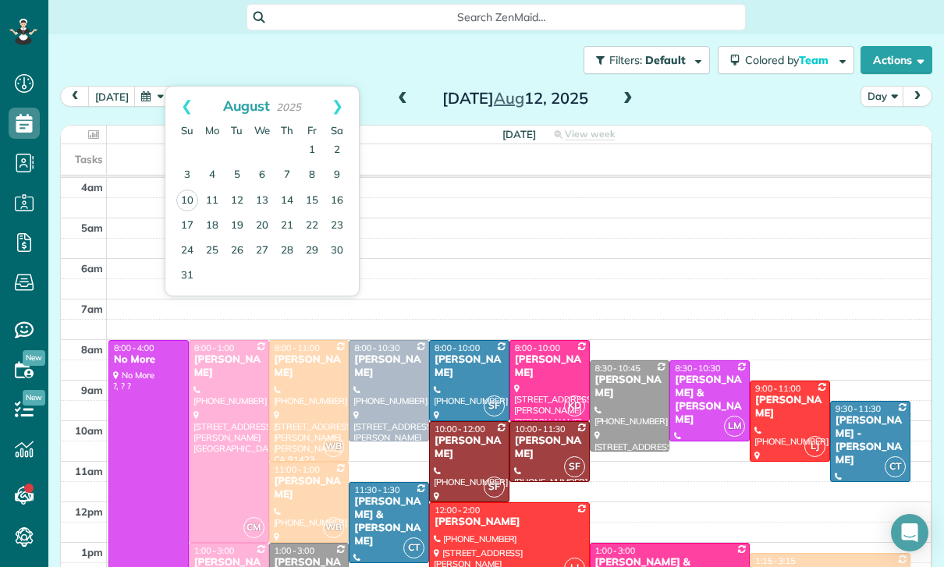
click at [213, 198] on link "11" at bounding box center [212, 201] width 25 height 25
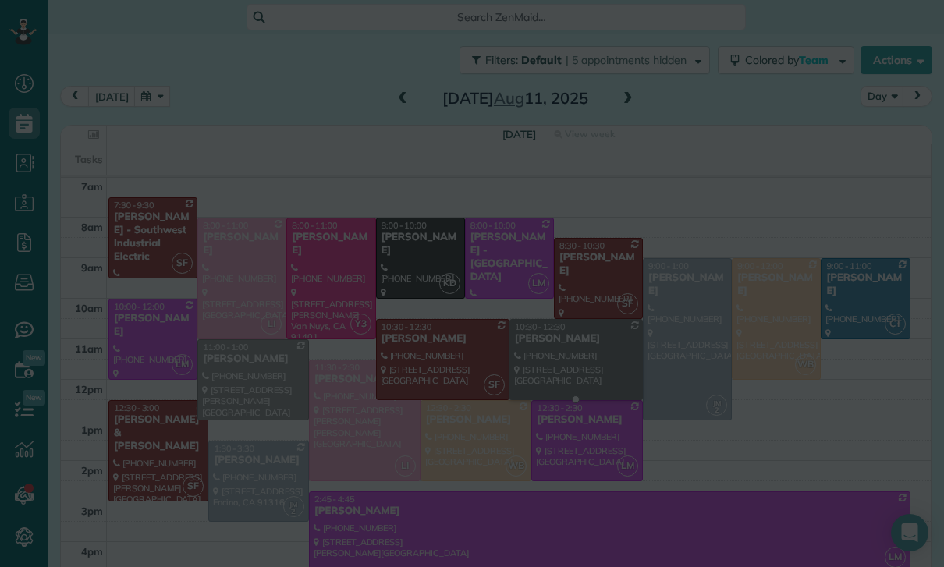
scroll to position [122, 0]
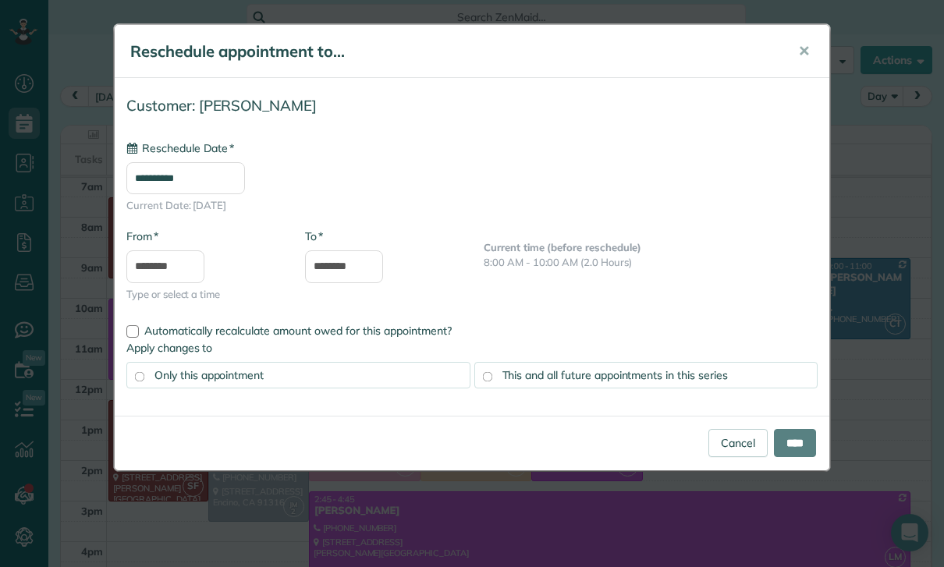
click at [210, 185] on input "**********" at bounding box center [185, 178] width 119 height 32
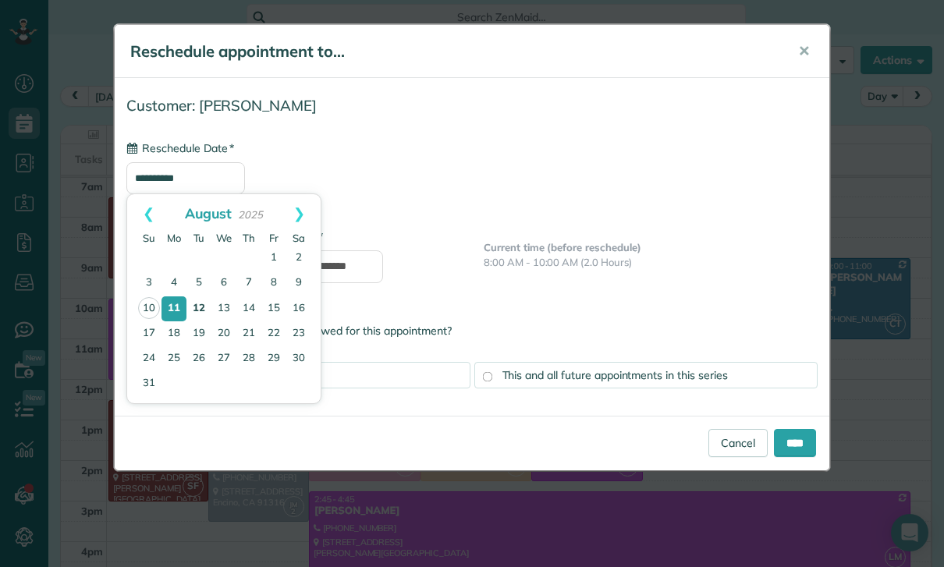
click at [204, 302] on link "12" at bounding box center [198, 308] width 25 height 25
type input "**********"
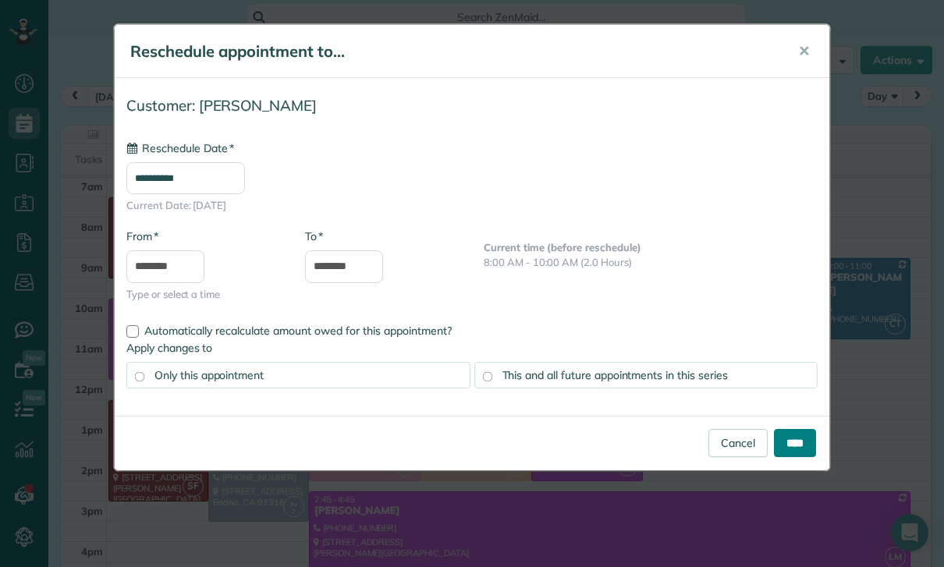
click at [799, 443] on input "****" at bounding box center [795, 443] width 42 height 28
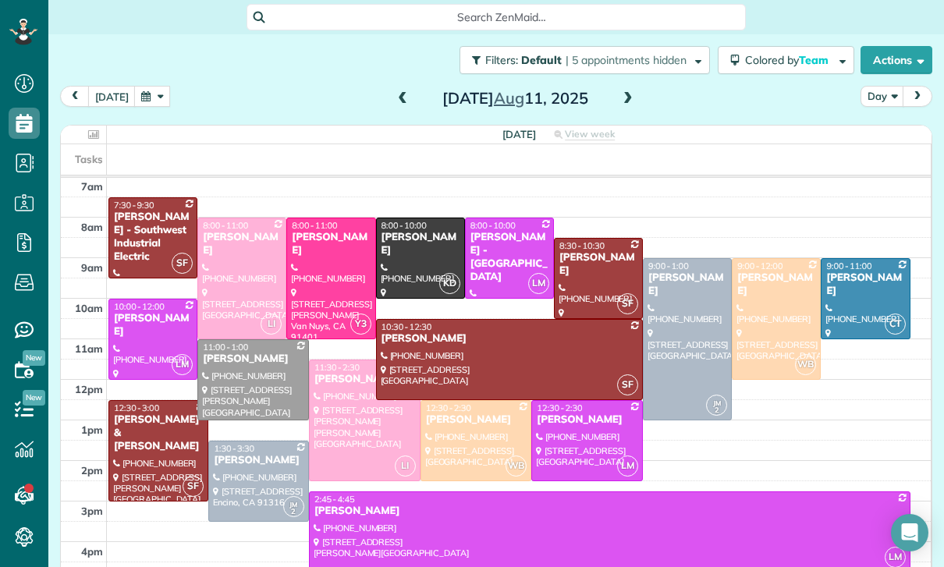
click at [623, 95] on span at bounding box center [628, 99] width 17 height 14
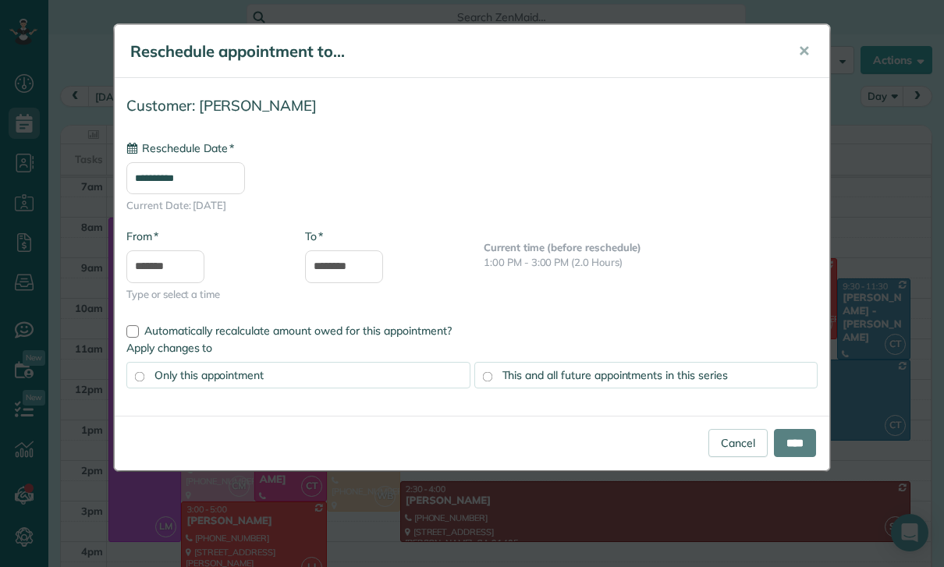
click at [229, 179] on input "**********" at bounding box center [185, 178] width 119 height 32
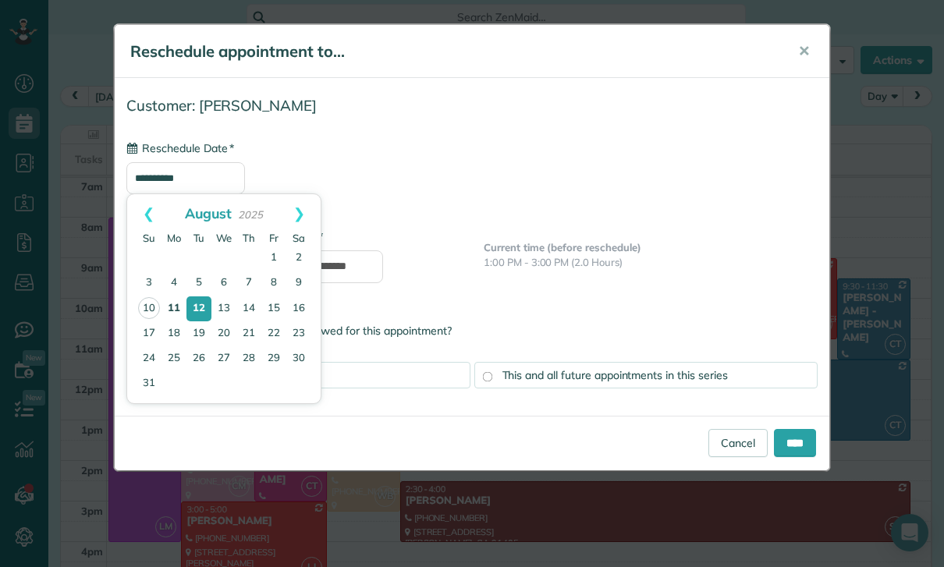
click at [174, 307] on link "11" at bounding box center [174, 308] width 25 height 25
type input "**********"
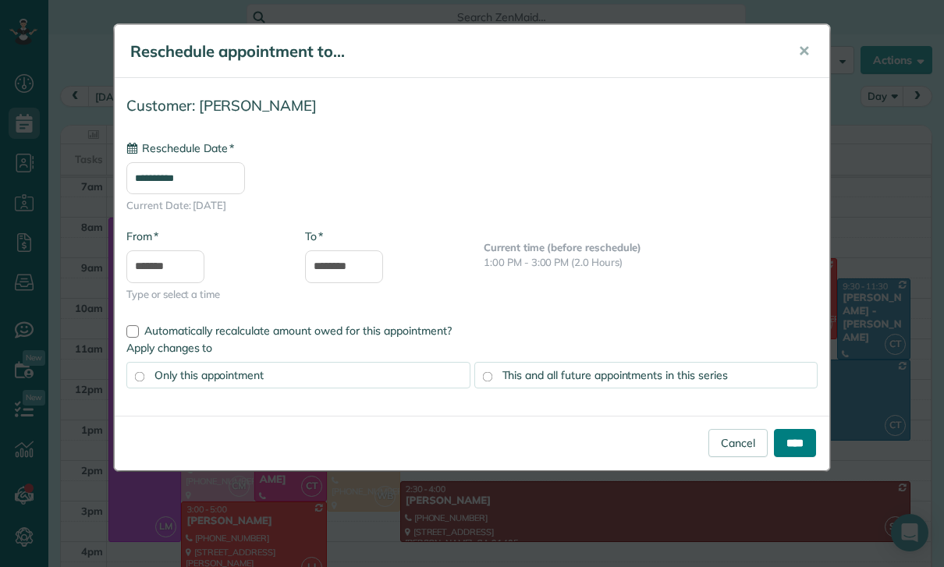
click at [799, 446] on input "****" at bounding box center [795, 443] width 42 height 28
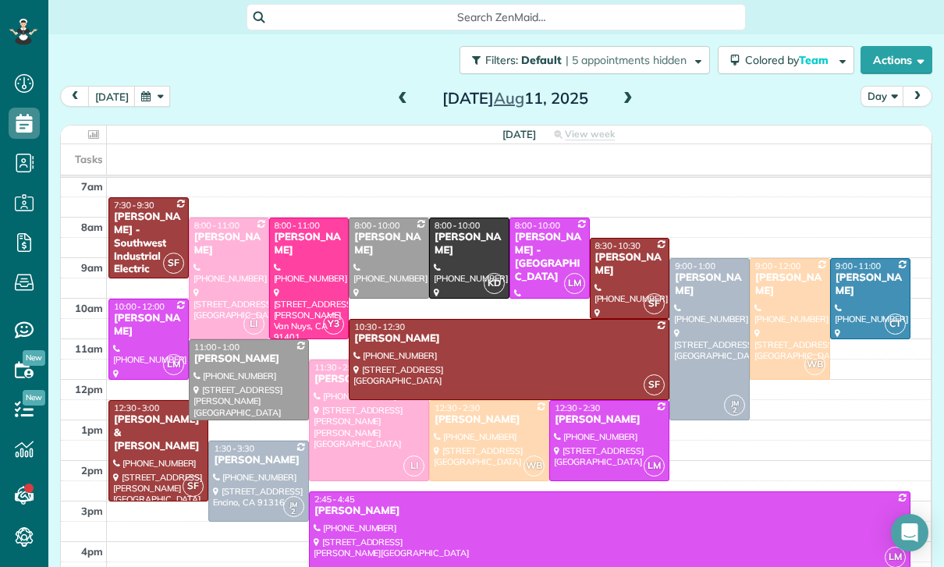
click at [628, 89] on span at bounding box center [628, 98] width 17 height 23
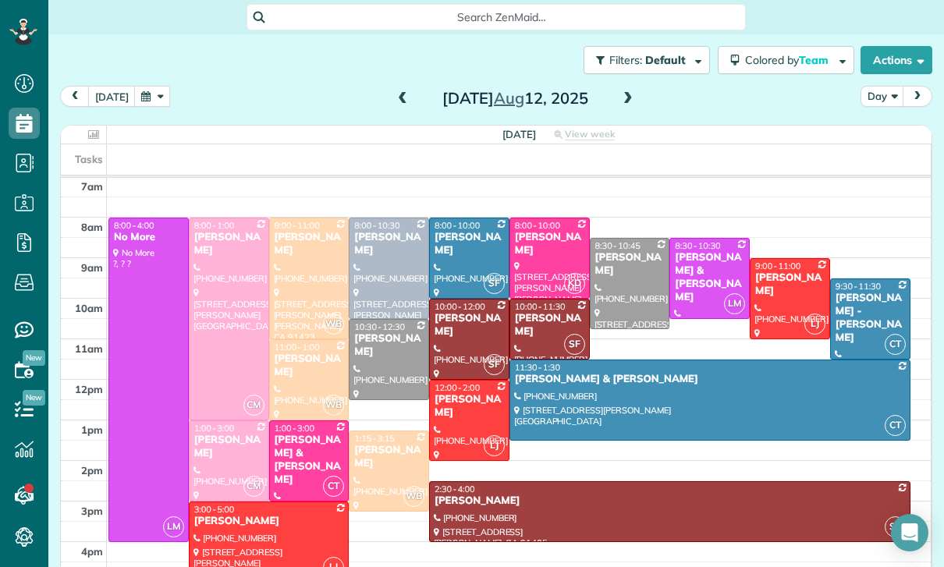
click at [151, 97] on button "button" at bounding box center [152, 96] width 36 height 21
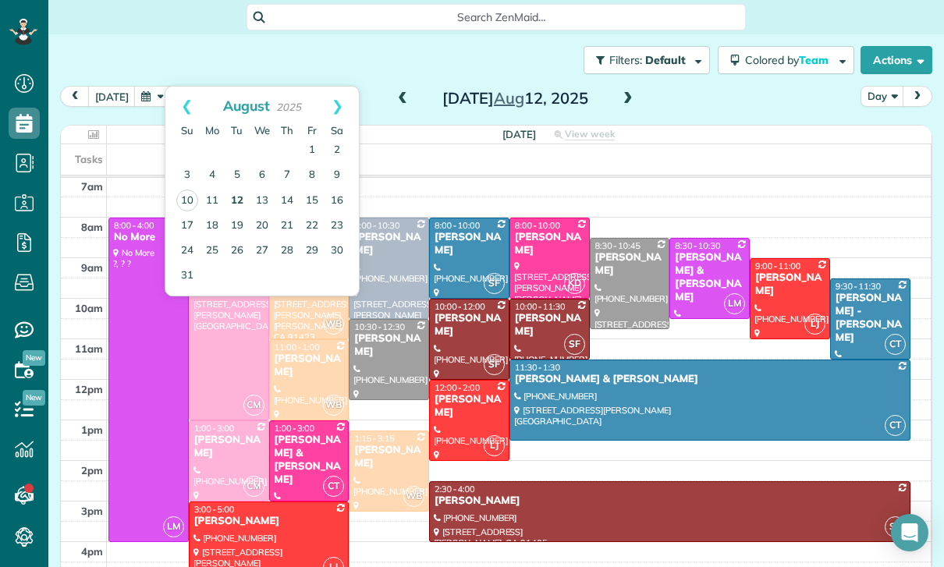
click at [234, 209] on link "12" at bounding box center [237, 201] width 25 height 25
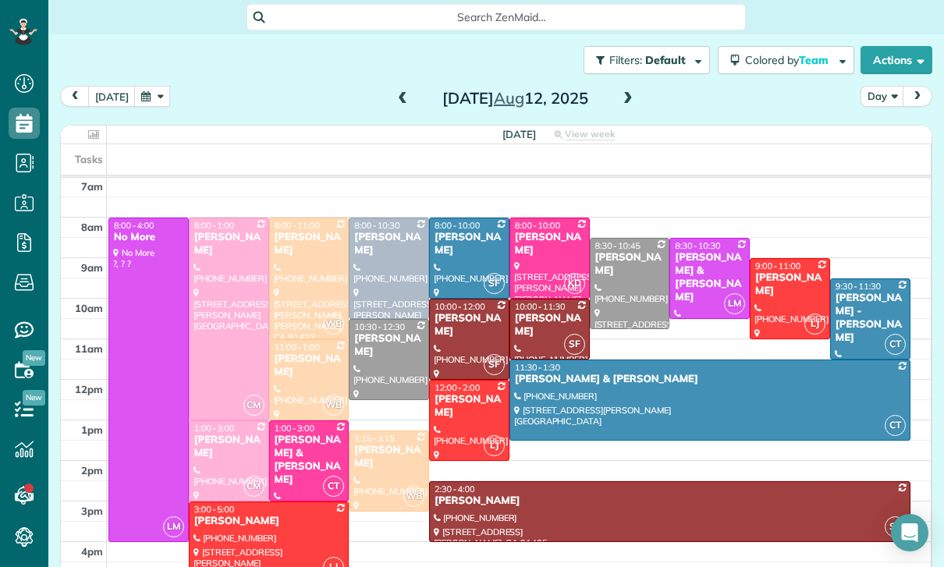
click at [152, 100] on button "button" at bounding box center [152, 96] width 36 height 21
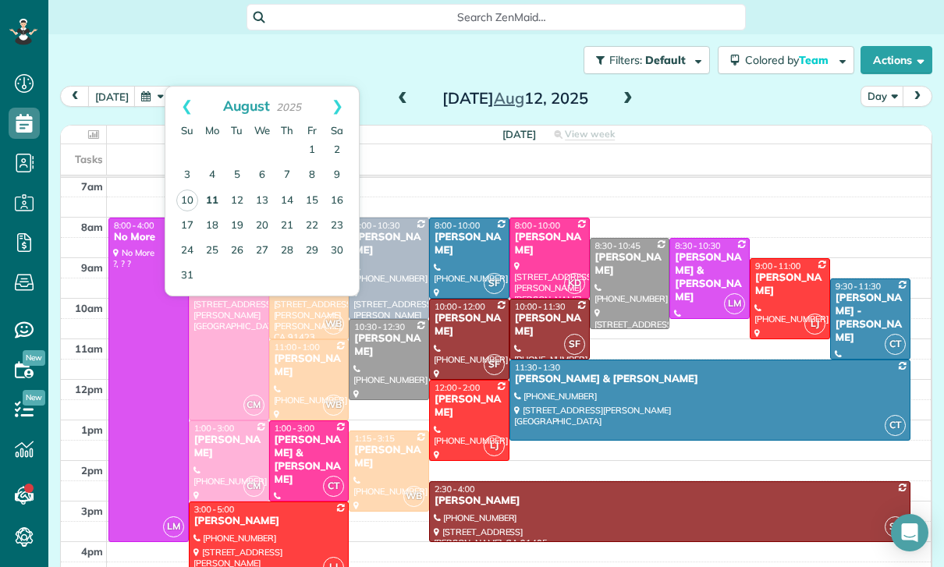
click at [218, 201] on link "11" at bounding box center [212, 201] width 25 height 25
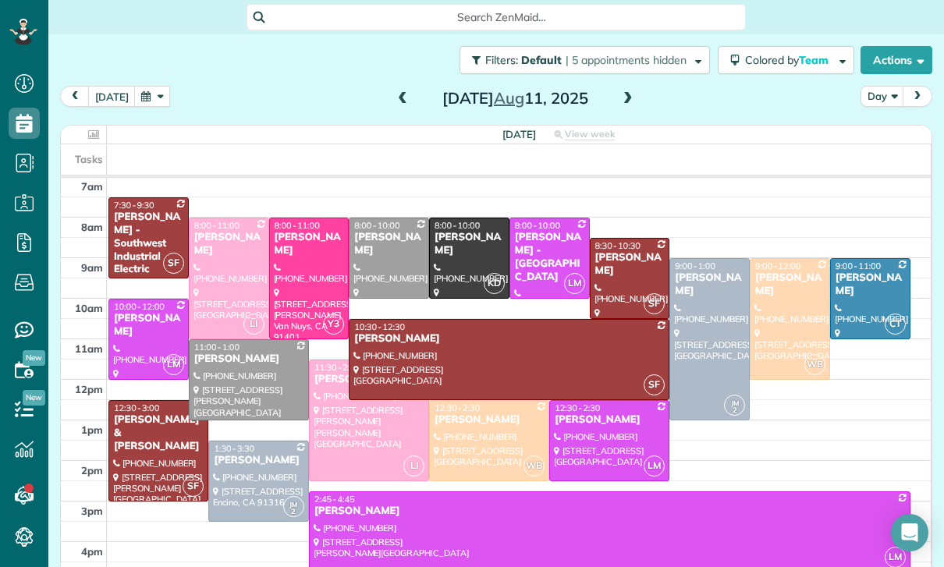
click at [159, 88] on button "button" at bounding box center [152, 96] width 36 height 21
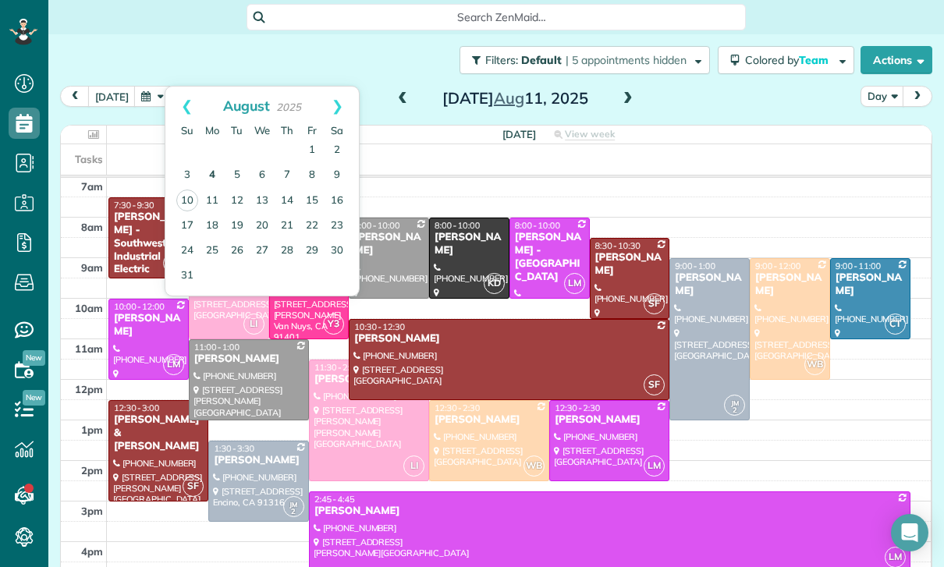
click at [211, 179] on link "4" at bounding box center [212, 175] width 25 height 25
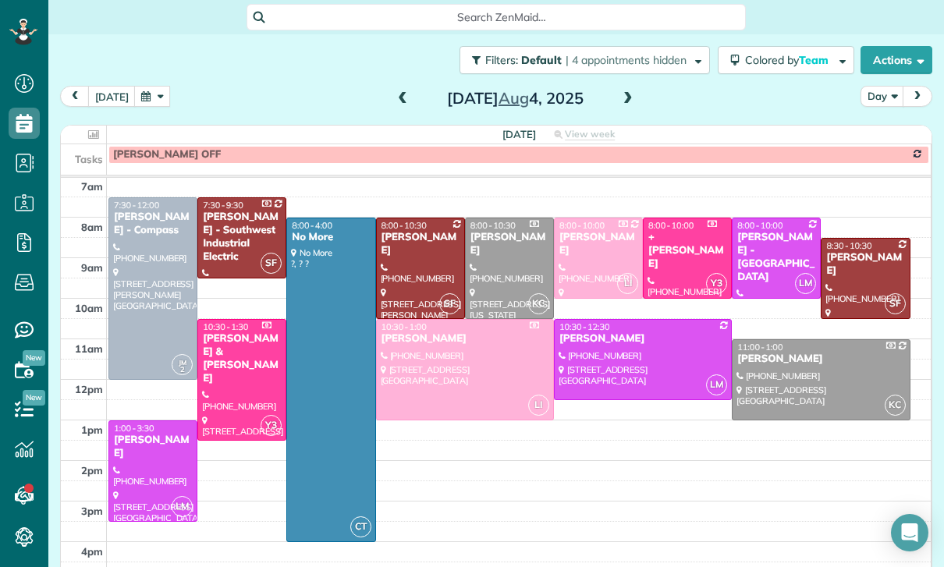
scroll to position [112, 0]
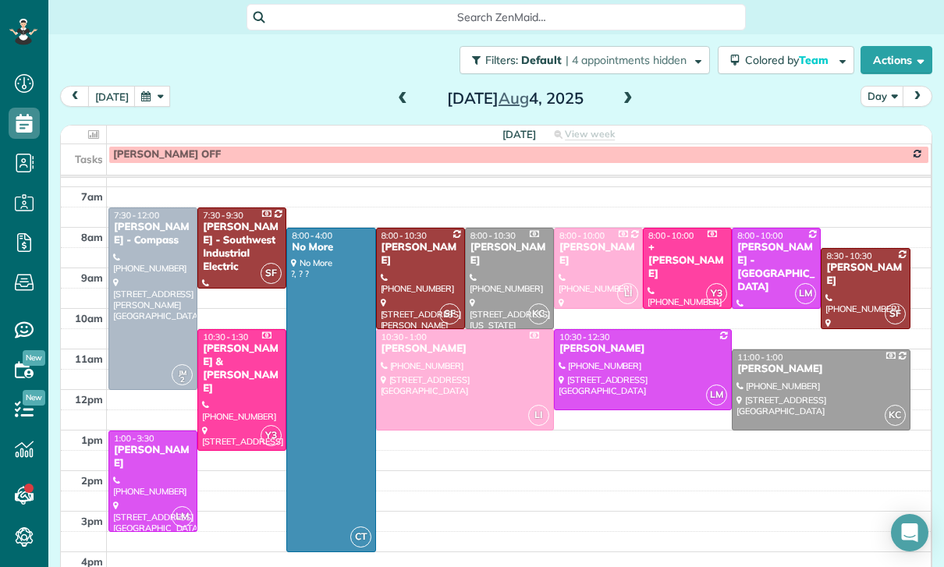
click at [158, 87] on button "button" at bounding box center [152, 96] width 36 height 21
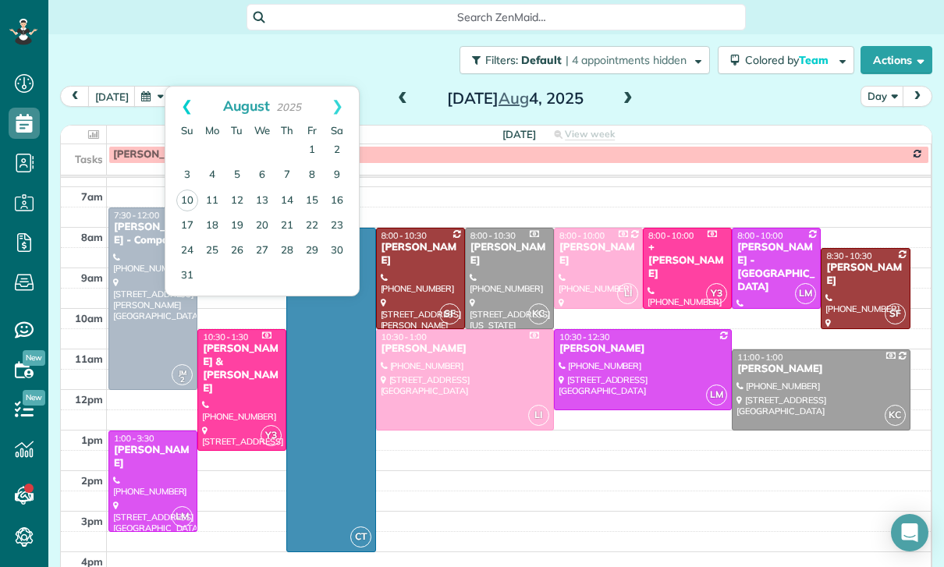
click at [171, 107] on link "Prev" at bounding box center [186, 106] width 43 height 39
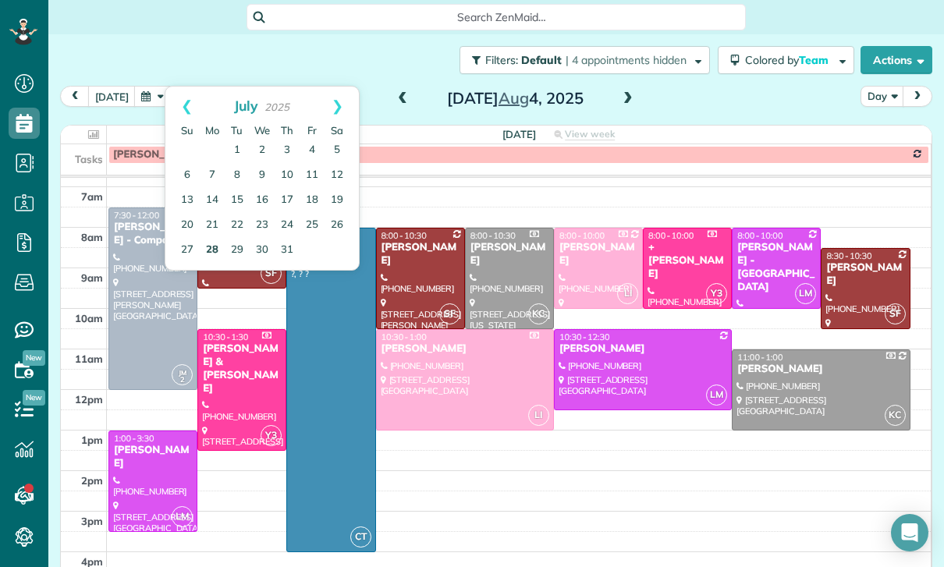
click at [215, 248] on link "28" at bounding box center [212, 250] width 25 height 25
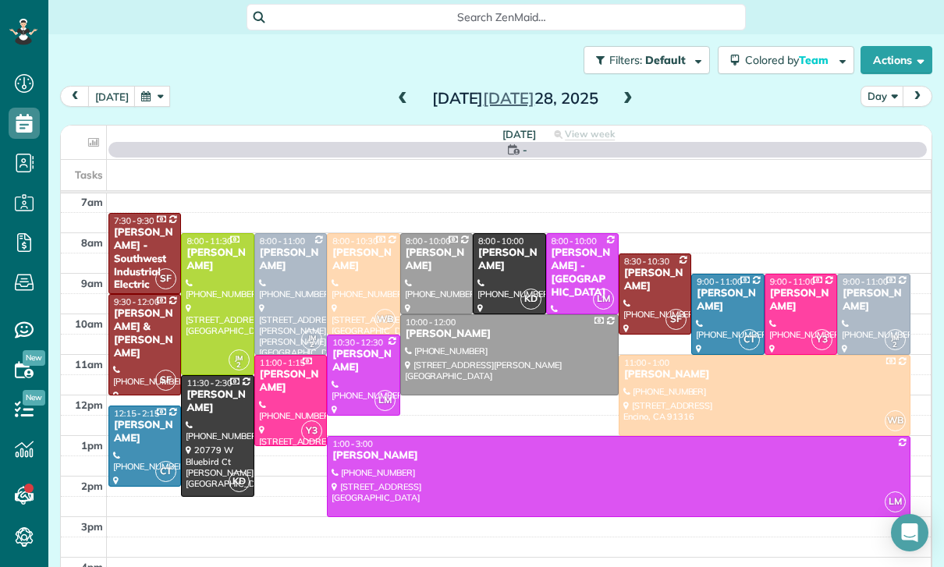
scroll to position [122, 0]
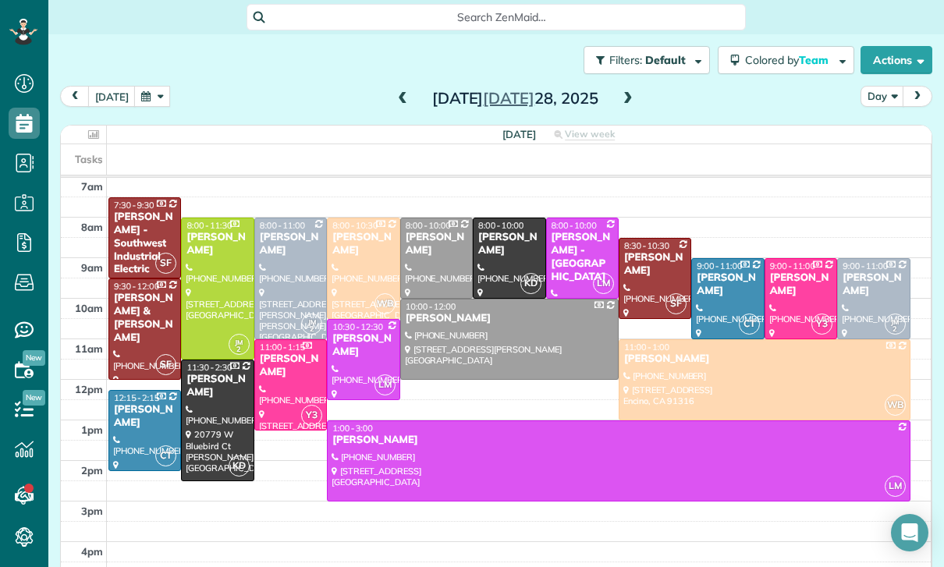
click at [156, 95] on button "button" at bounding box center [152, 96] width 36 height 21
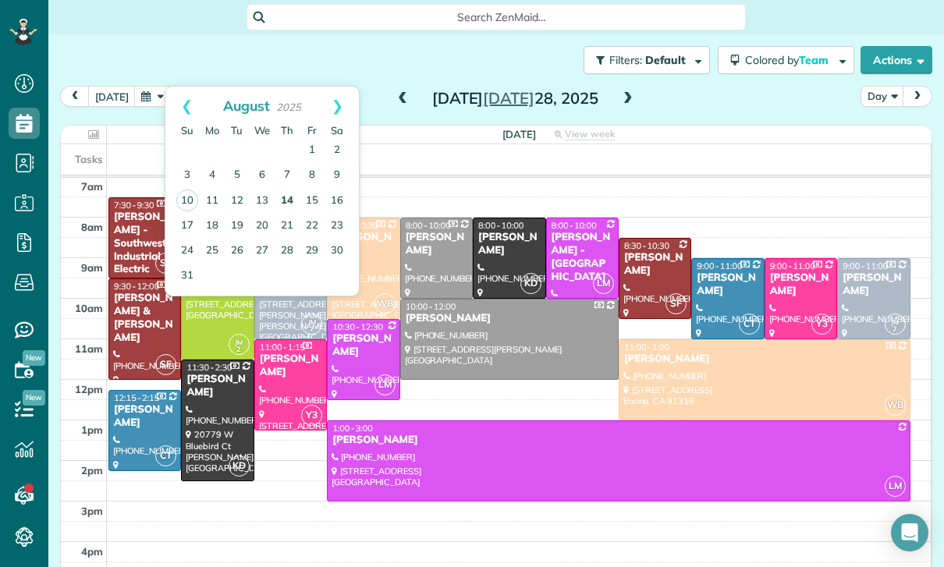
click at [289, 201] on link "14" at bounding box center [287, 201] width 25 height 25
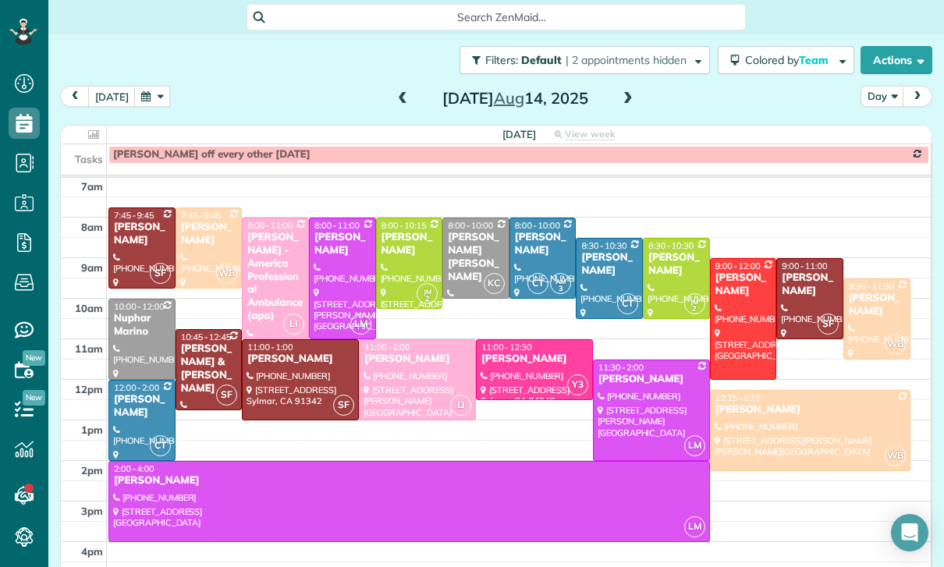
click at [622, 99] on span at bounding box center [628, 99] width 17 height 14
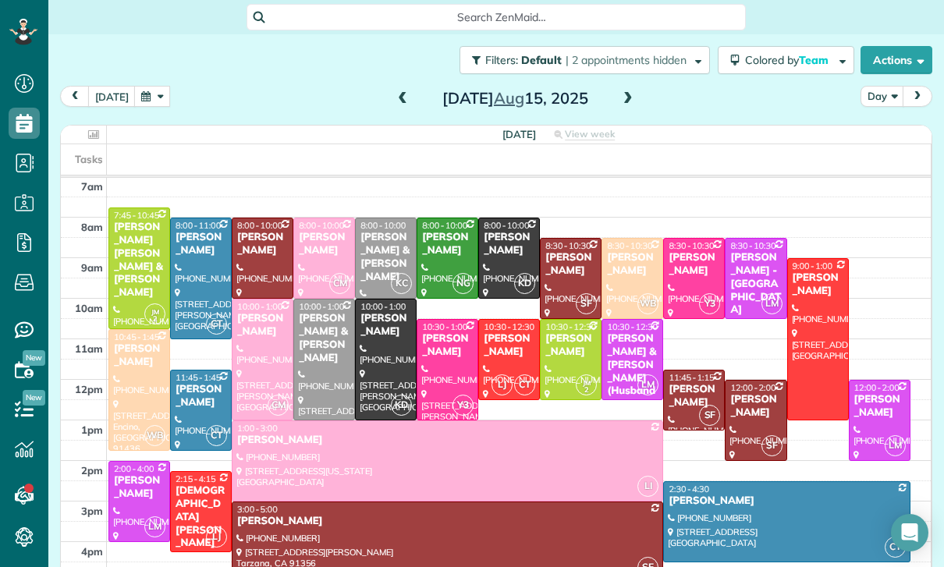
click at [155, 98] on button "button" at bounding box center [152, 96] width 36 height 21
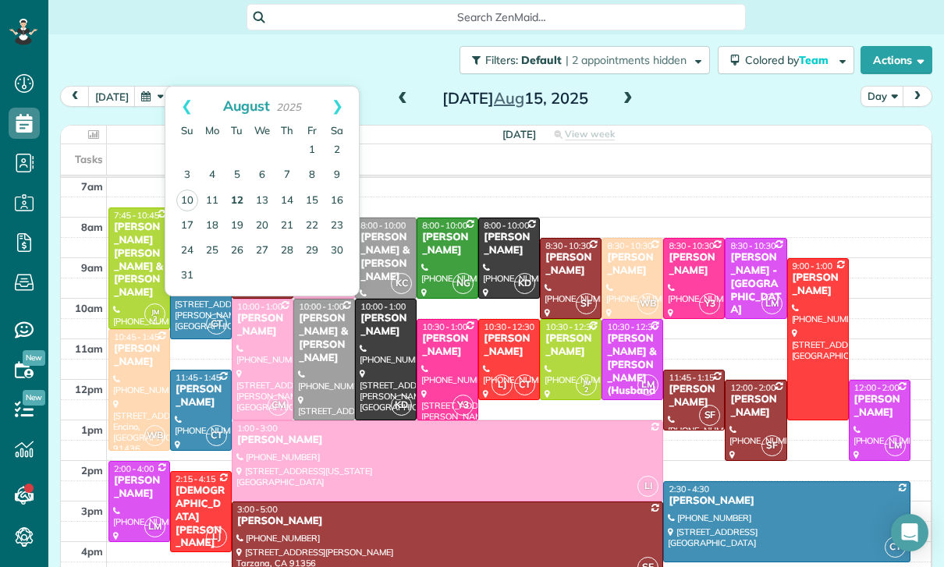
click at [236, 204] on link "12" at bounding box center [237, 201] width 25 height 25
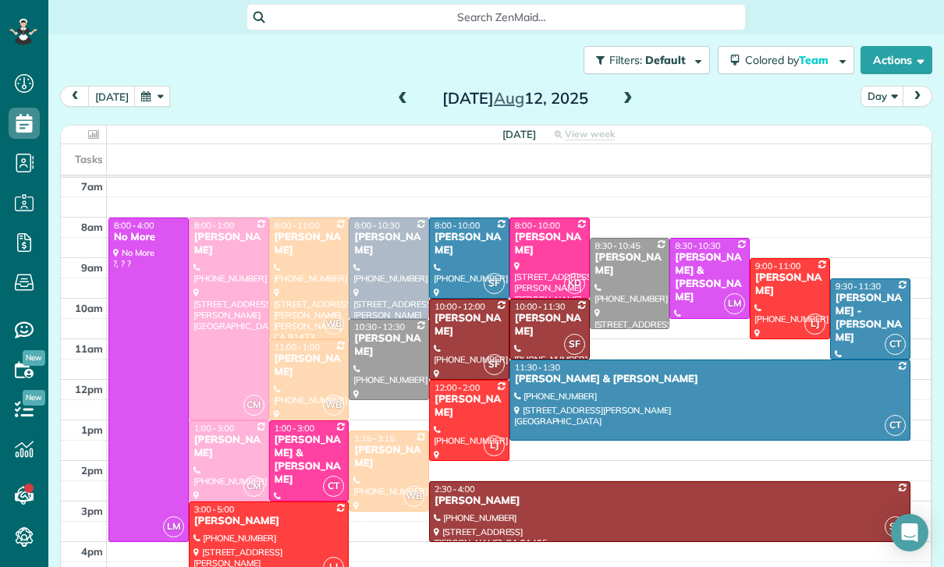
click at [622, 92] on span at bounding box center [628, 99] width 17 height 14
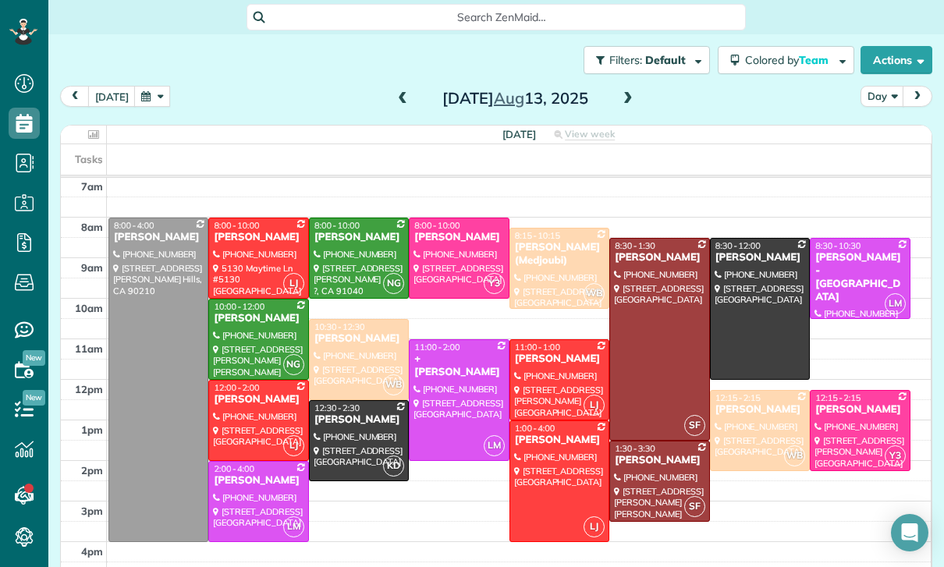
click at [632, 93] on span at bounding box center [628, 99] width 17 height 14
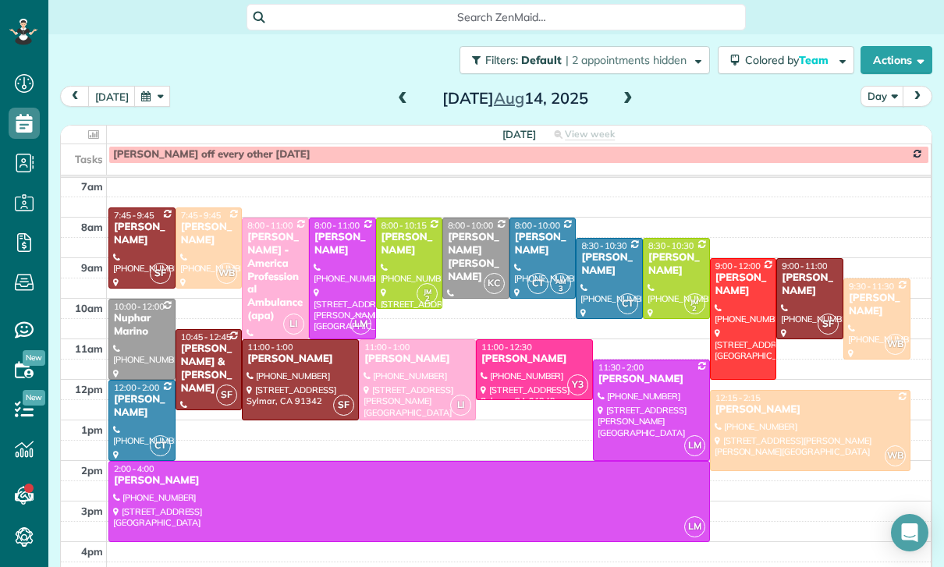
click at [627, 94] on span at bounding box center [628, 99] width 17 height 14
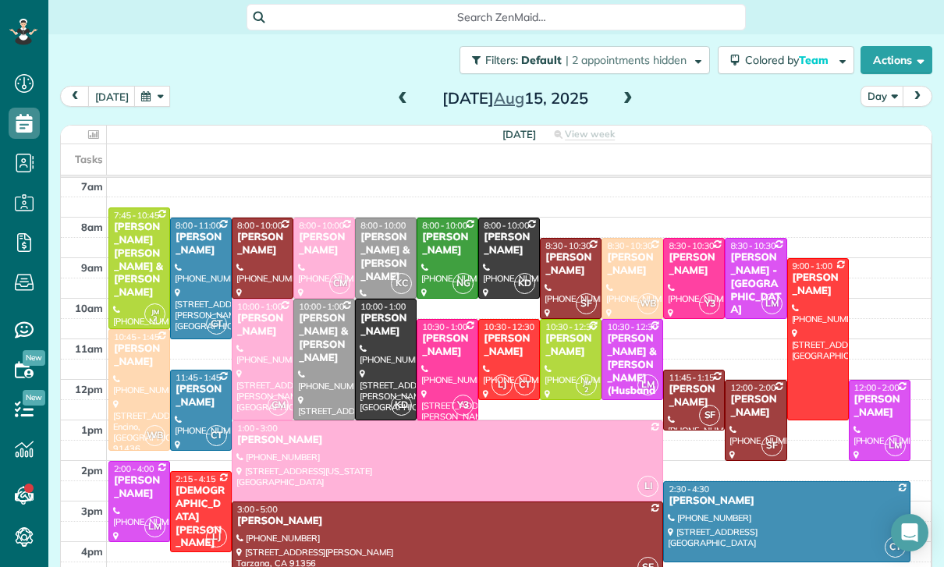
click at [153, 99] on button "button" at bounding box center [152, 96] width 36 height 21
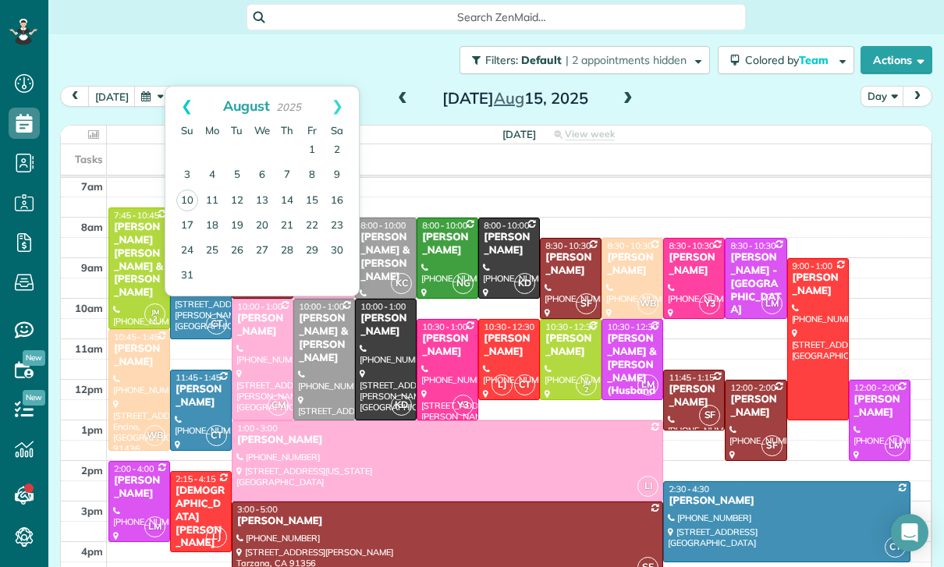
click at [183, 101] on link "Prev" at bounding box center [186, 106] width 43 height 39
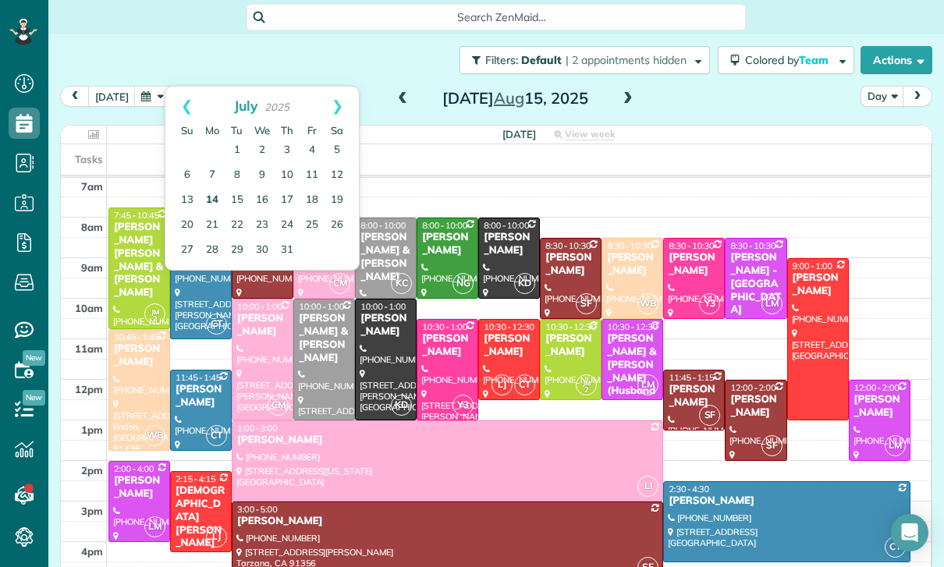
click at [217, 205] on link "14" at bounding box center [212, 200] width 25 height 25
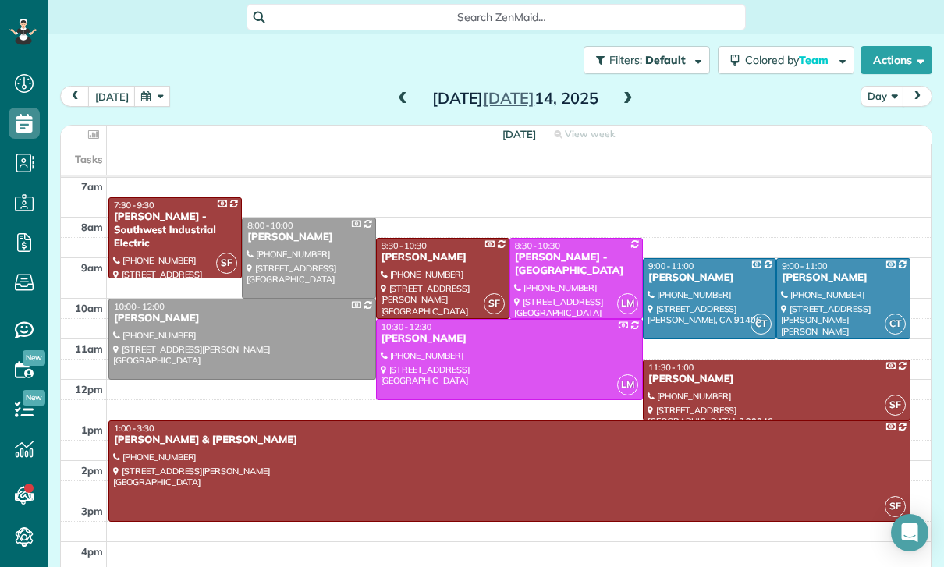
click at [158, 87] on button "button" at bounding box center [152, 96] width 36 height 21
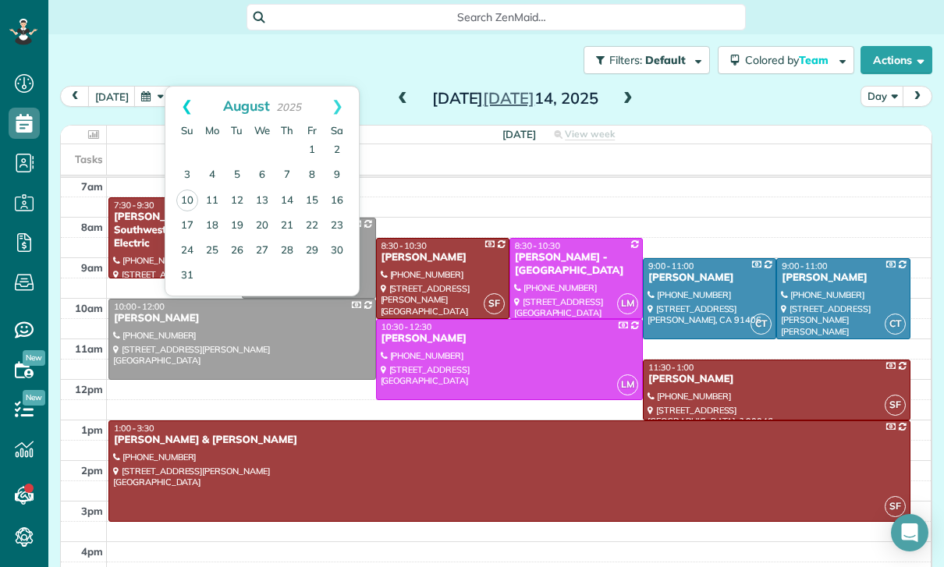
click at [182, 101] on link "Prev" at bounding box center [186, 106] width 43 height 39
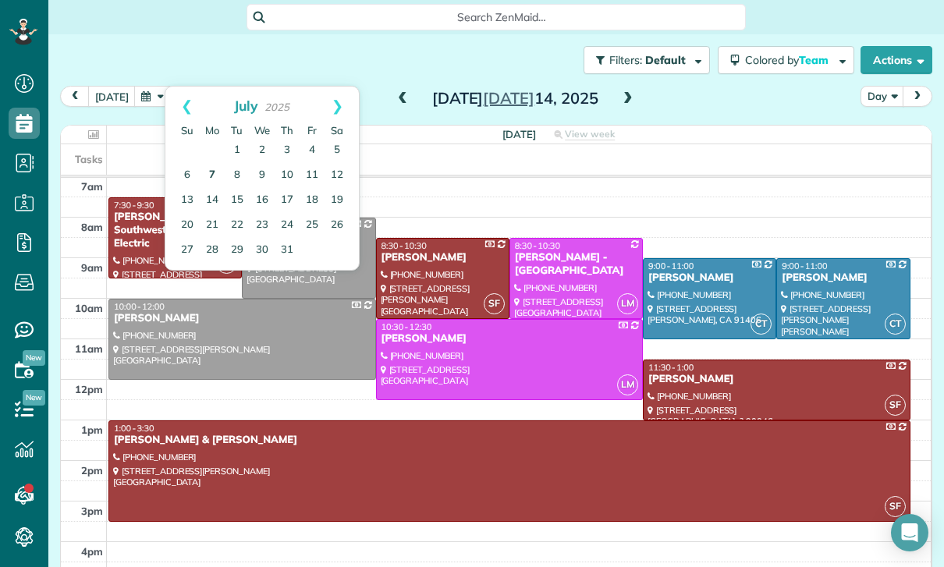
click at [216, 169] on link "7" at bounding box center [212, 175] width 25 height 25
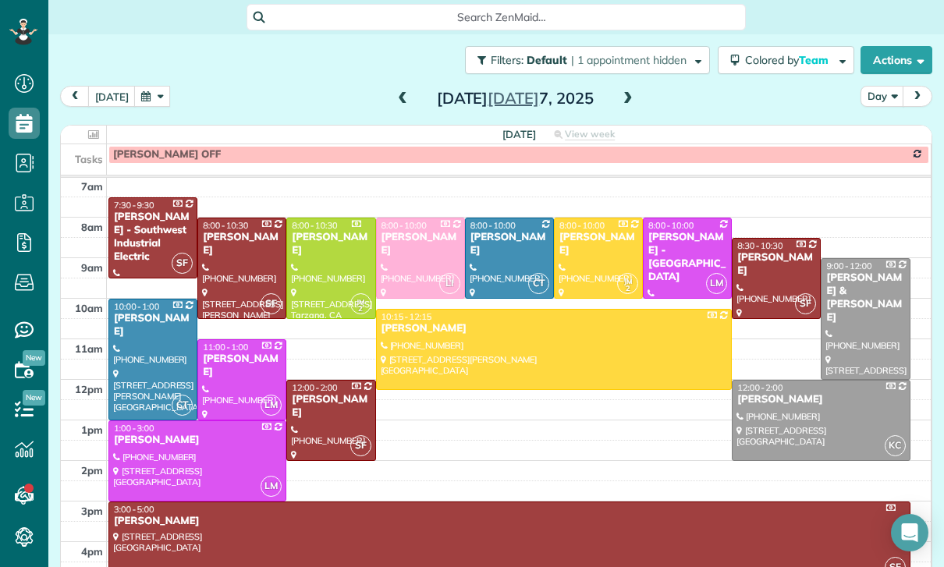
click at [633, 95] on span at bounding box center [628, 99] width 17 height 14
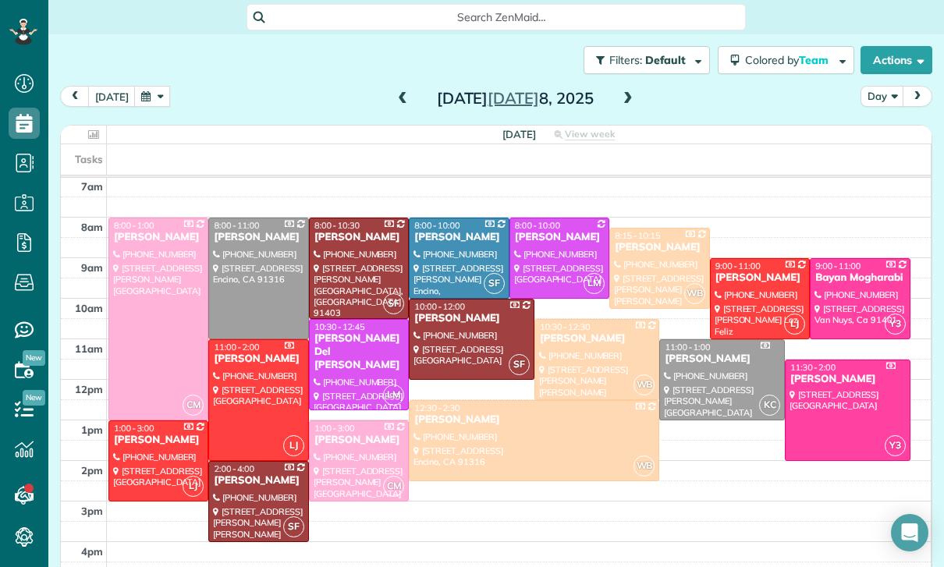
click at [146, 104] on button "button" at bounding box center [152, 96] width 36 height 21
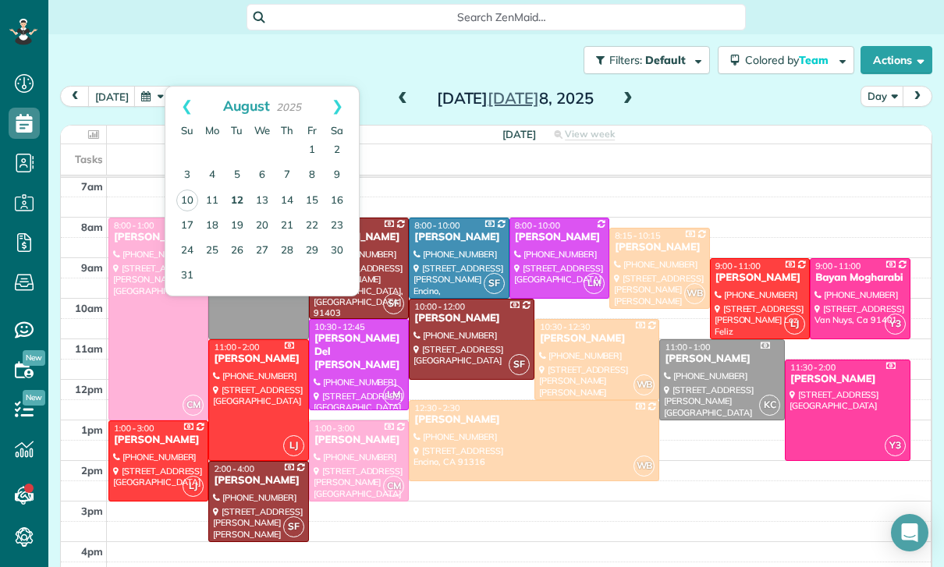
click at [243, 205] on link "12" at bounding box center [237, 201] width 25 height 25
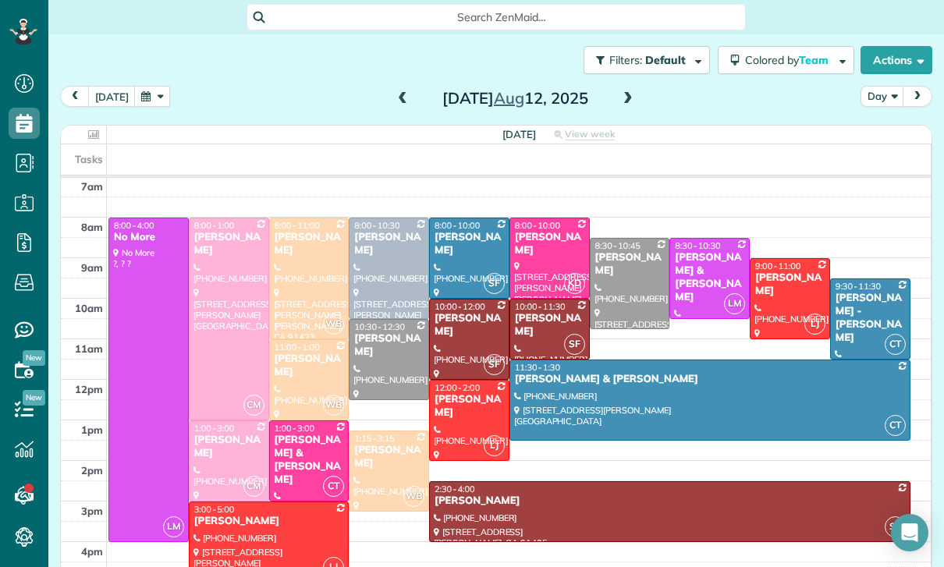
click at [628, 94] on span at bounding box center [628, 99] width 17 height 14
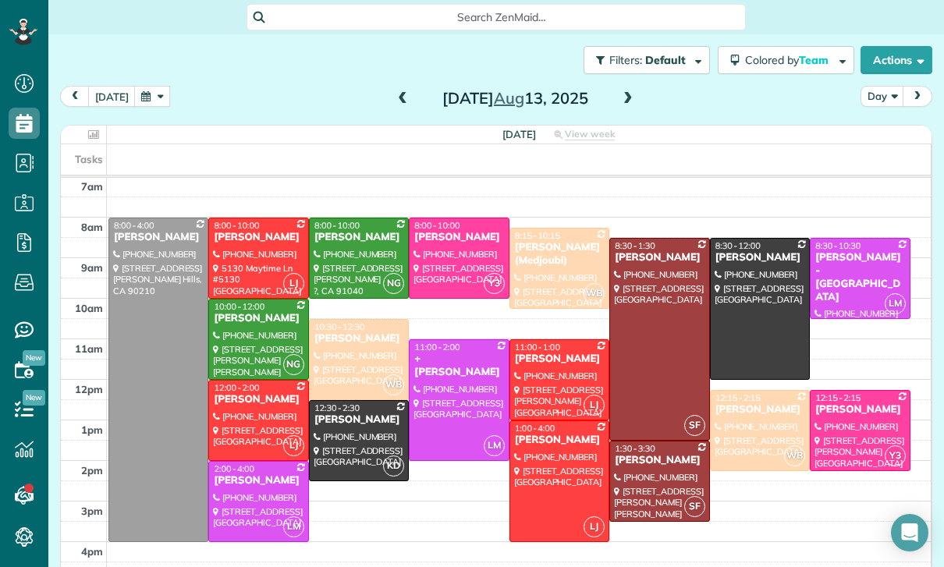
click at [634, 98] on span at bounding box center [628, 99] width 17 height 14
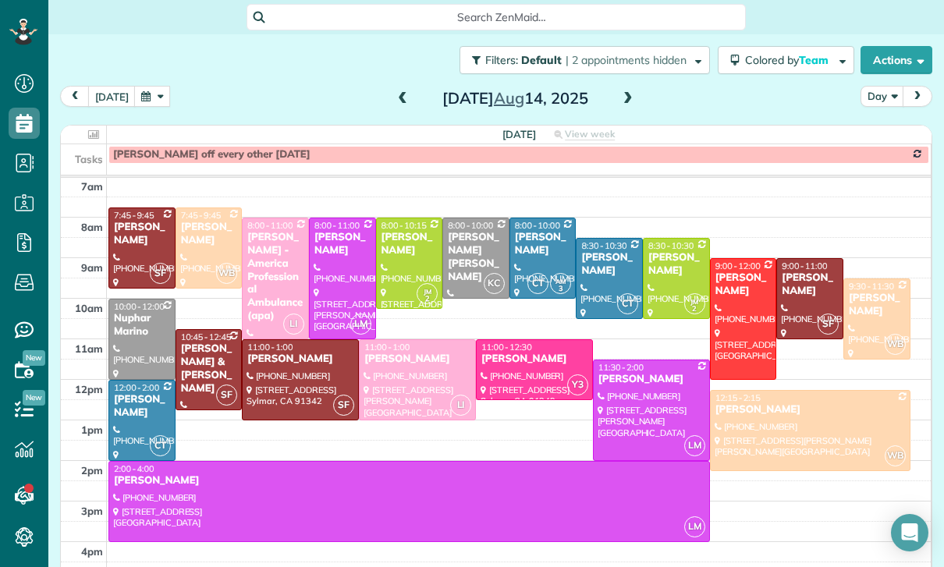
click at [620, 102] on span at bounding box center [628, 99] width 17 height 14
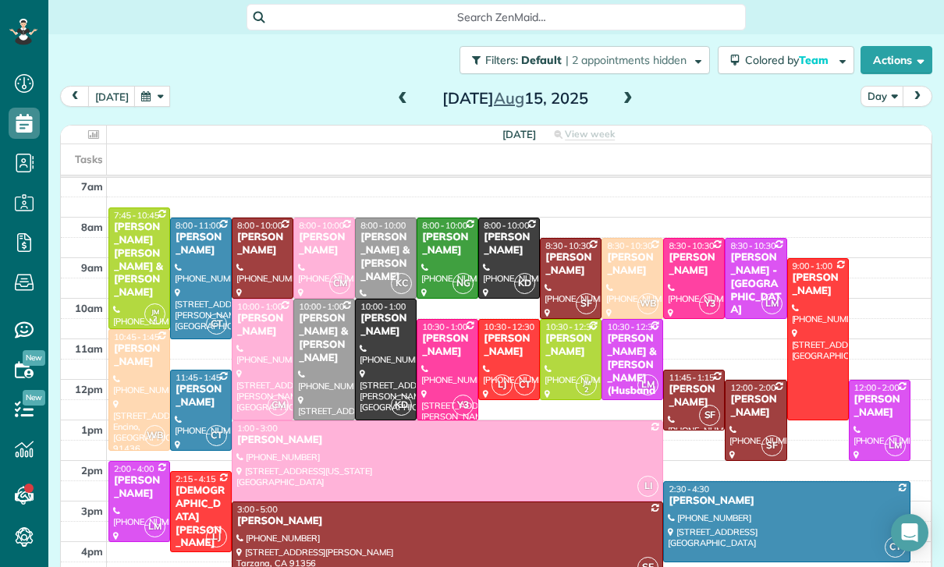
click at [143, 88] on button "button" at bounding box center [152, 96] width 36 height 21
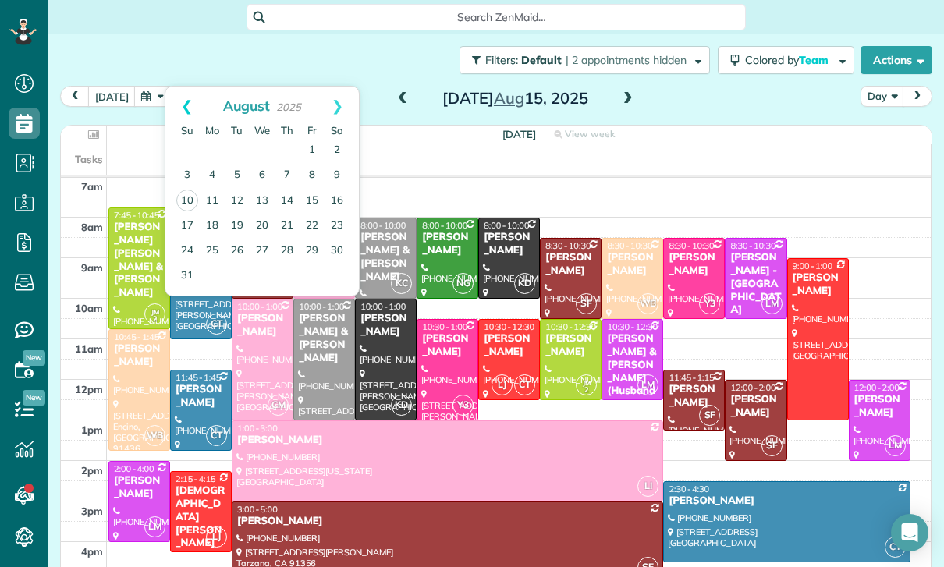
click at [180, 97] on link "Prev" at bounding box center [186, 106] width 43 height 39
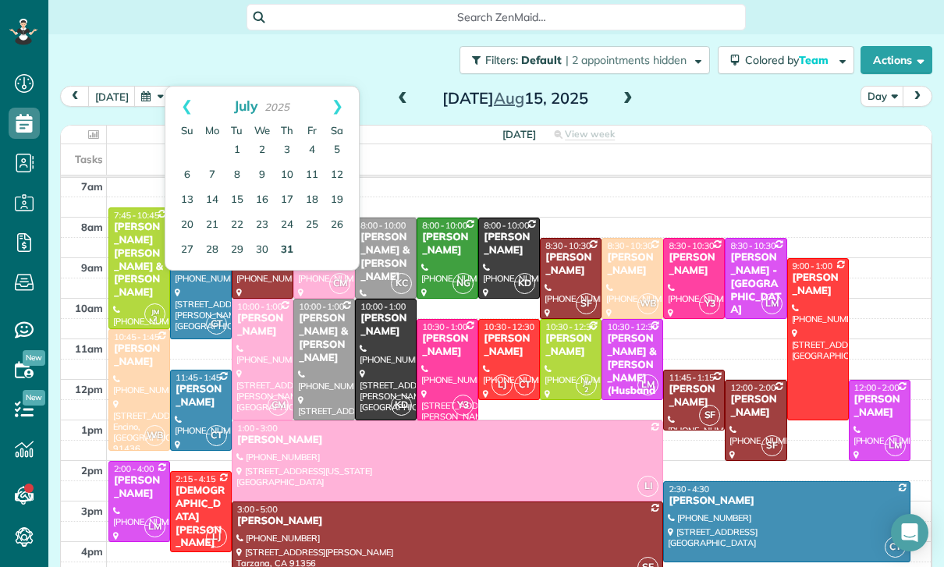
click at [283, 243] on link "31" at bounding box center [287, 250] width 25 height 25
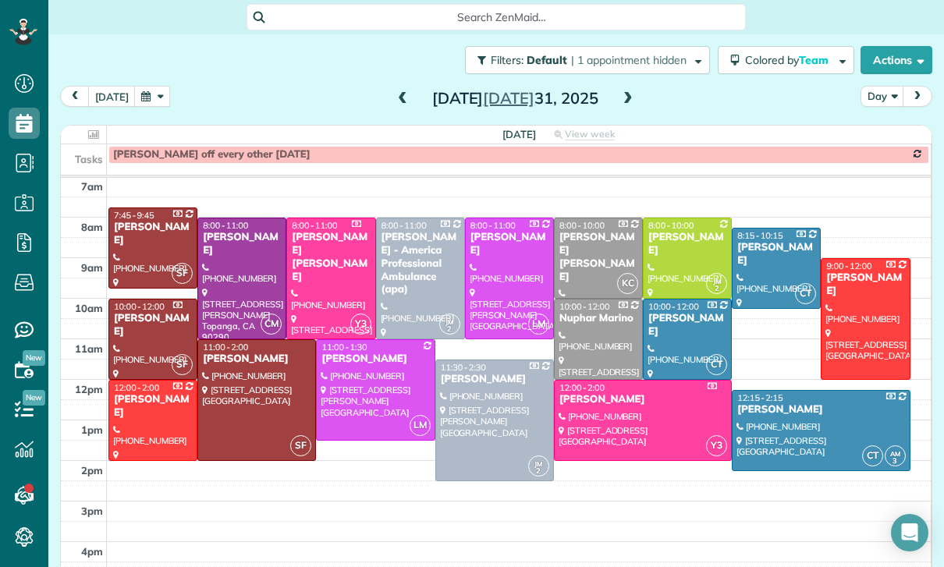
click at [403, 105] on span at bounding box center [402, 99] width 17 height 14
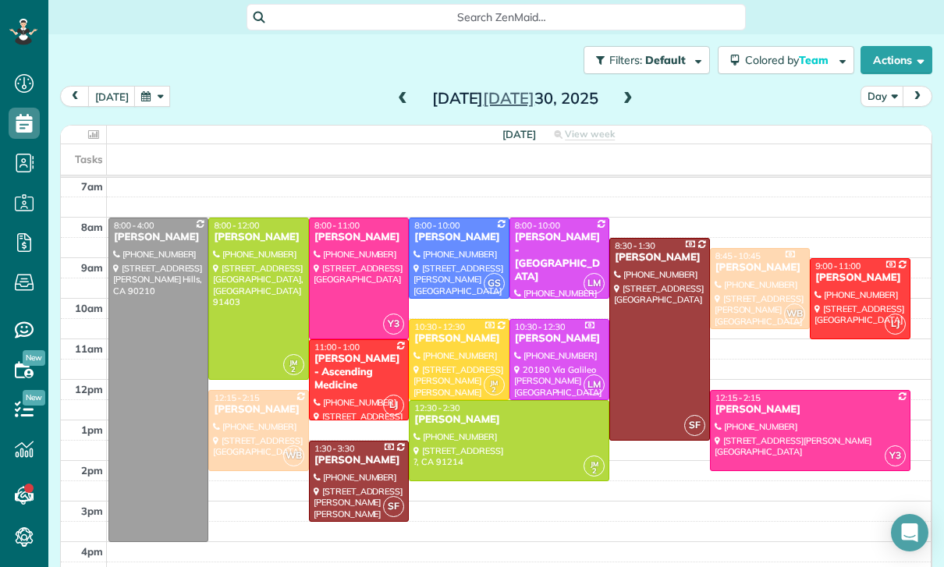
scroll to position [112, 0]
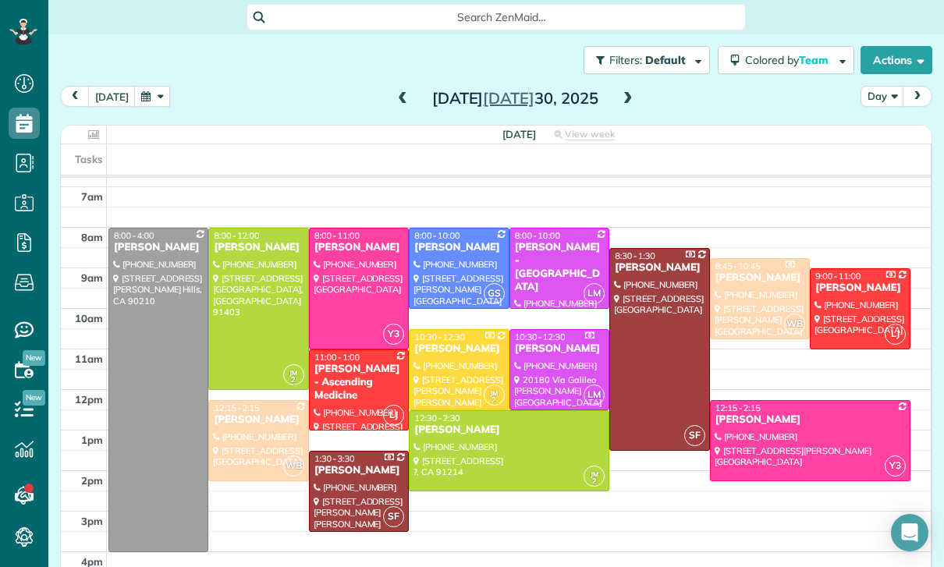
click at [401, 91] on span at bounding box center [402, 98] width 17 height 23
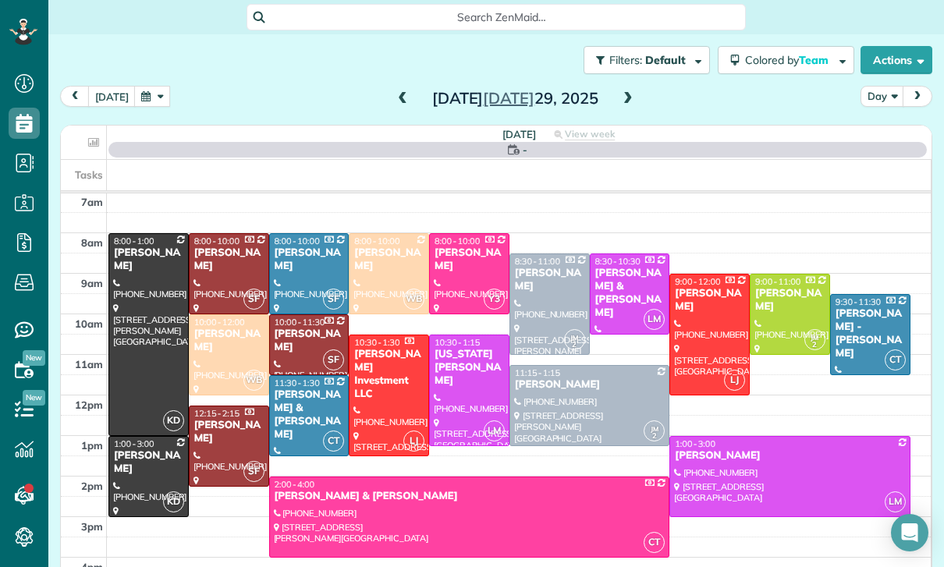
scroll to position [122, 0]
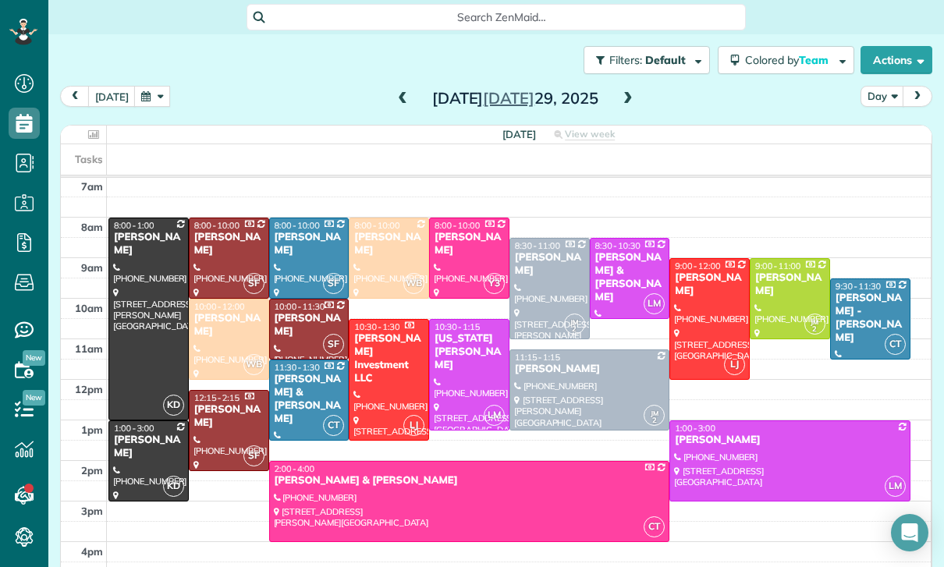
click at [397, 100] on span at bounding box center [402, 99] width 17 height 14
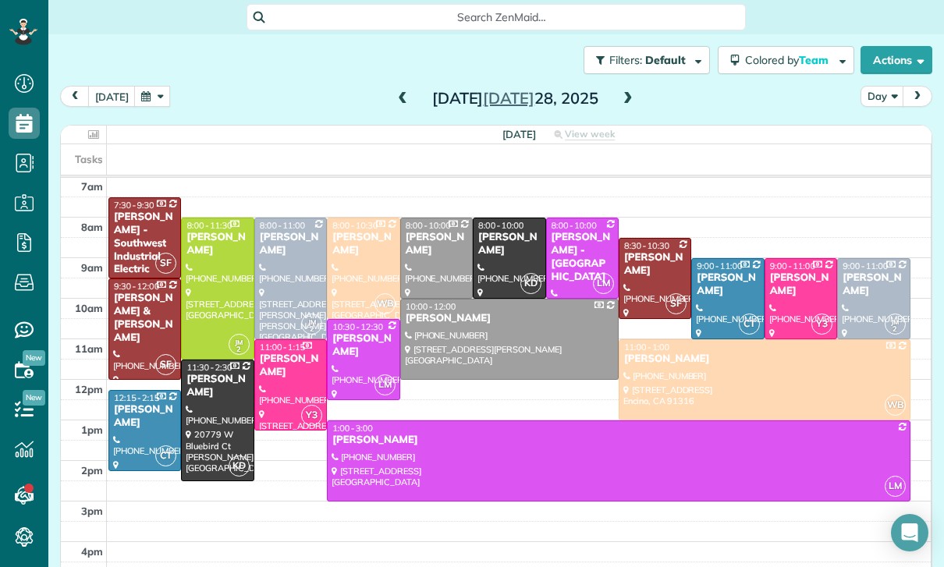
click at [403, 95] on span at bounding box center [402, 99] width 17 height 14
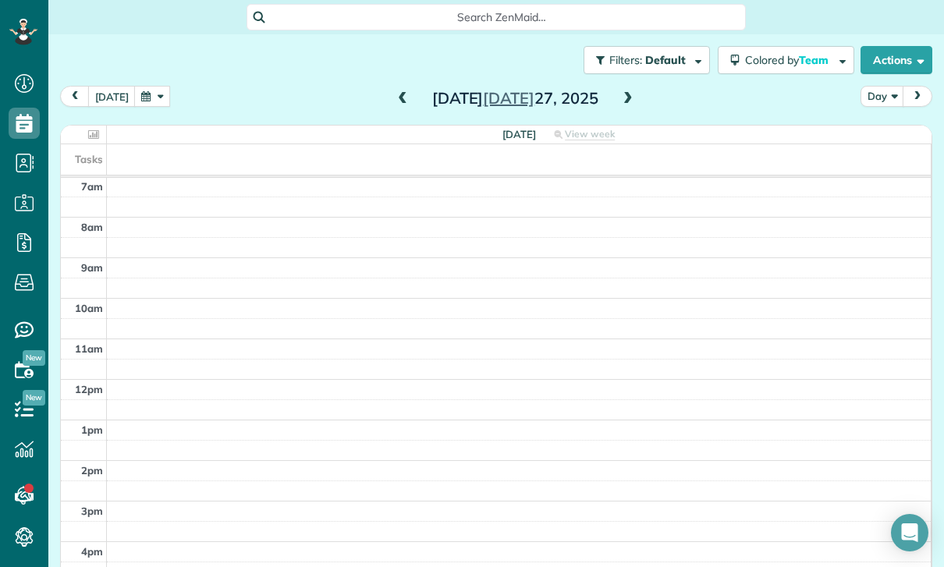
click at [390, 95] on div "[DATE]" at bounding box center [515, 98] width 250 height 25
click at [394, 102] on span at bounding box center [402, 99] width 17 height 14
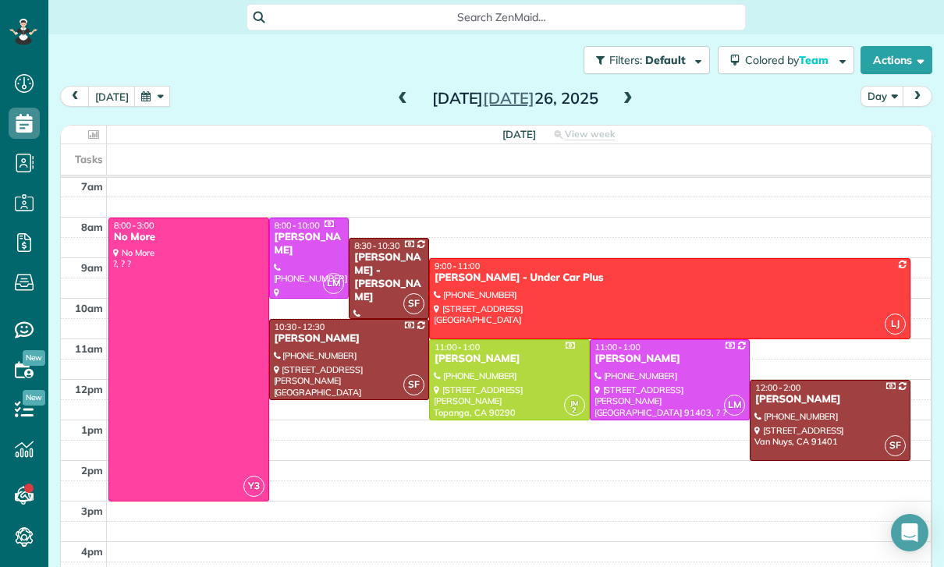
click at [398, 89] on span at bounding box center [402, 98] width 17 height 23
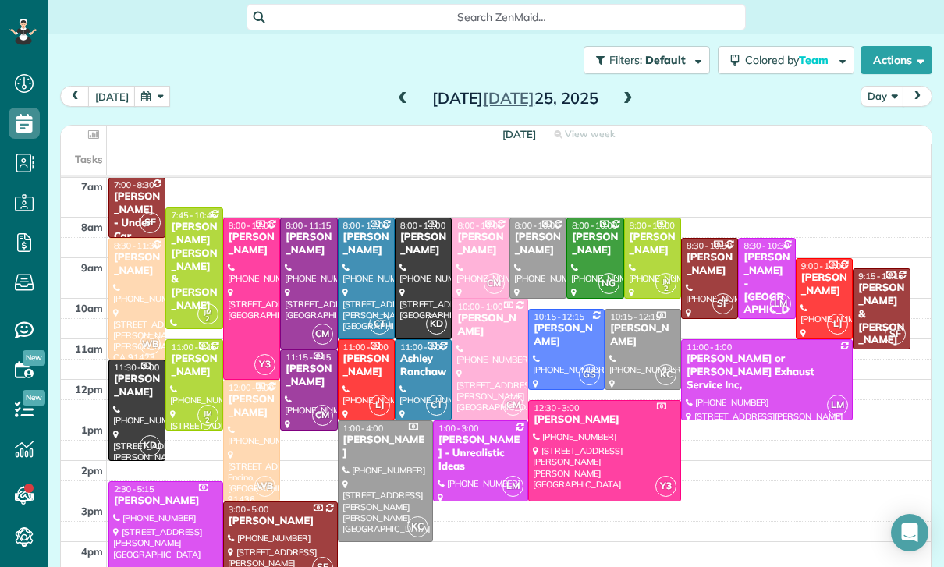
click at [413, 88] on div "[DATE]" at bounding box center [515, 98] width 250 height 25
click at [399, 108] on span at bounding box center [402, 98] width 17 height 23
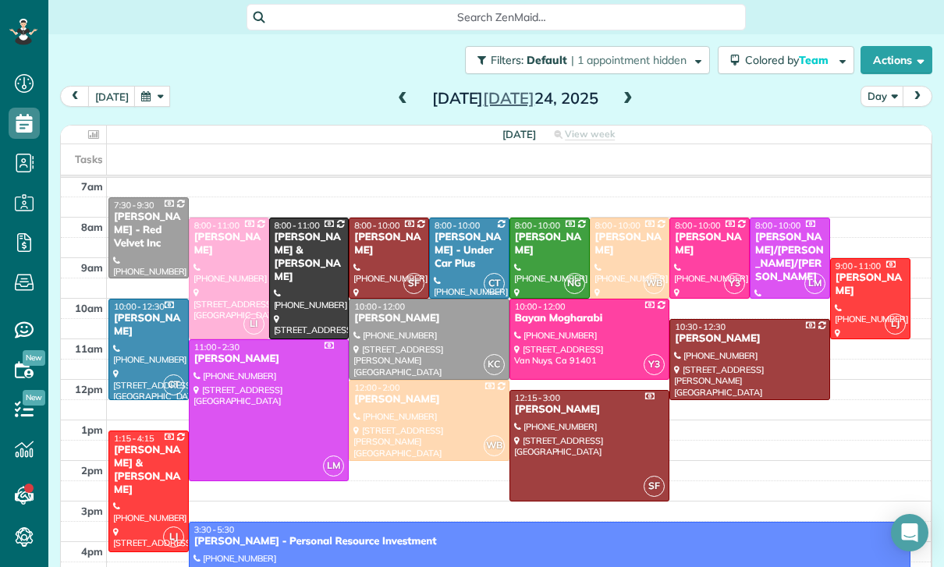
click at [402, 93] on span at bounding box center [402, 99] width 17 height 14
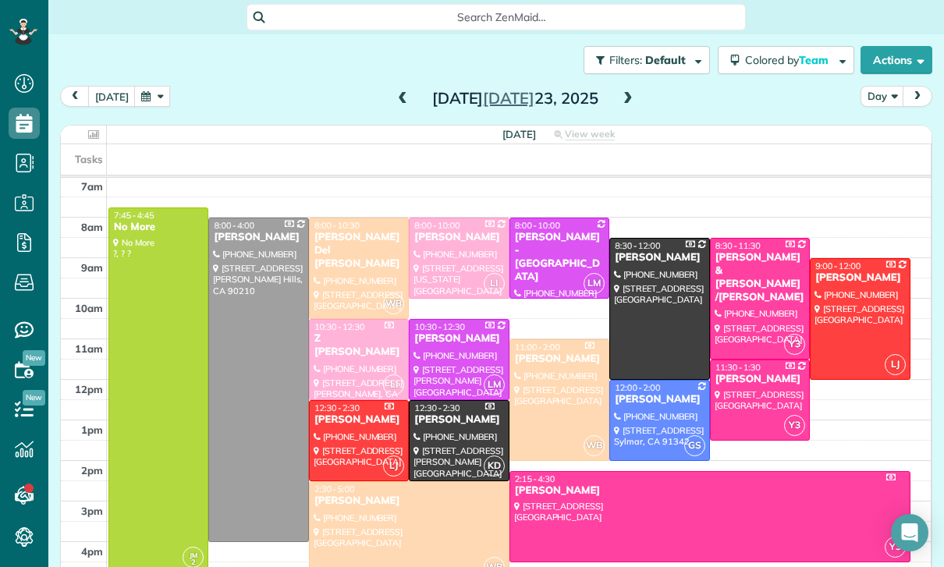
click at [399, 106] on span at bounding box center [402, 98] width 17 height 23
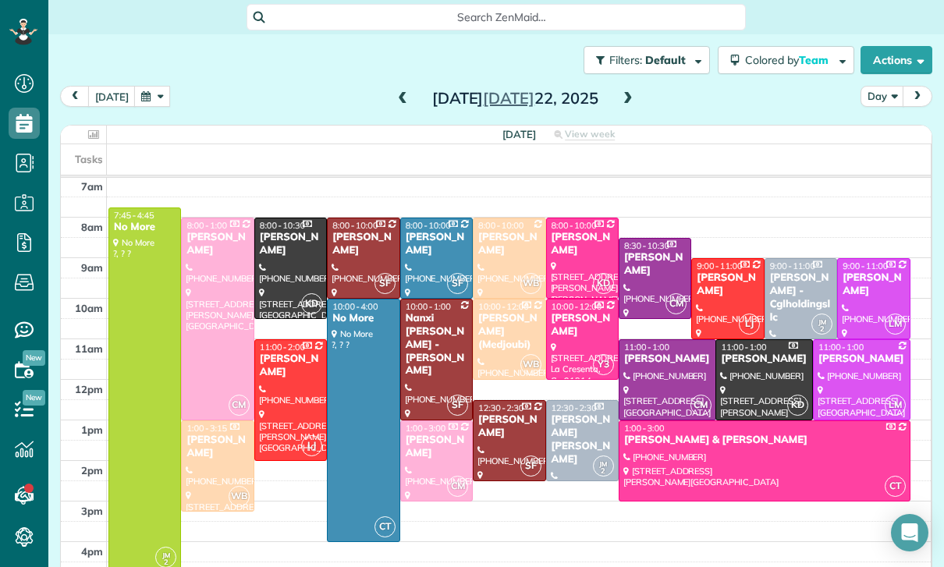
click at [407, 92] on span at bounding box center [402, 99] width 17 height 14
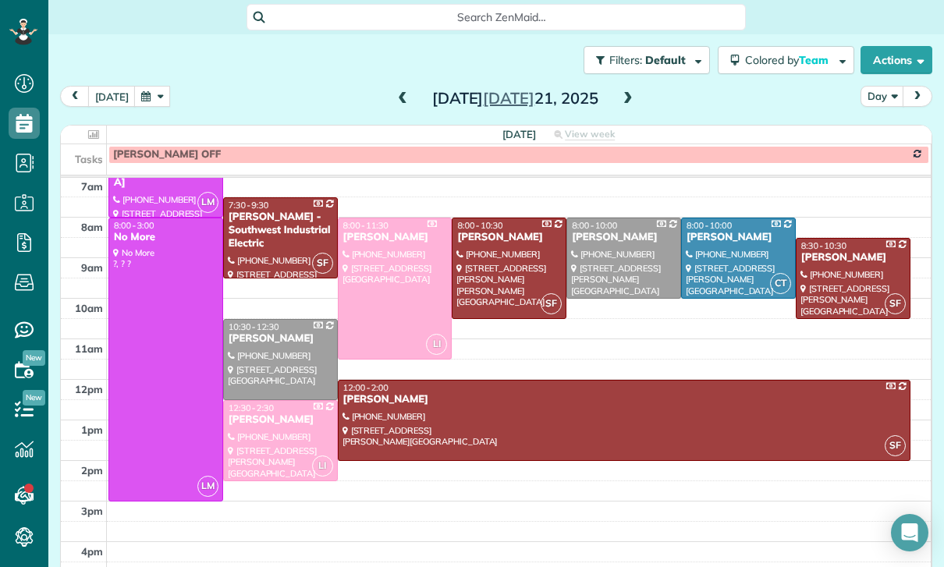
click at [404, 91] on span at bounding box center [402, 98] width 17 height 23
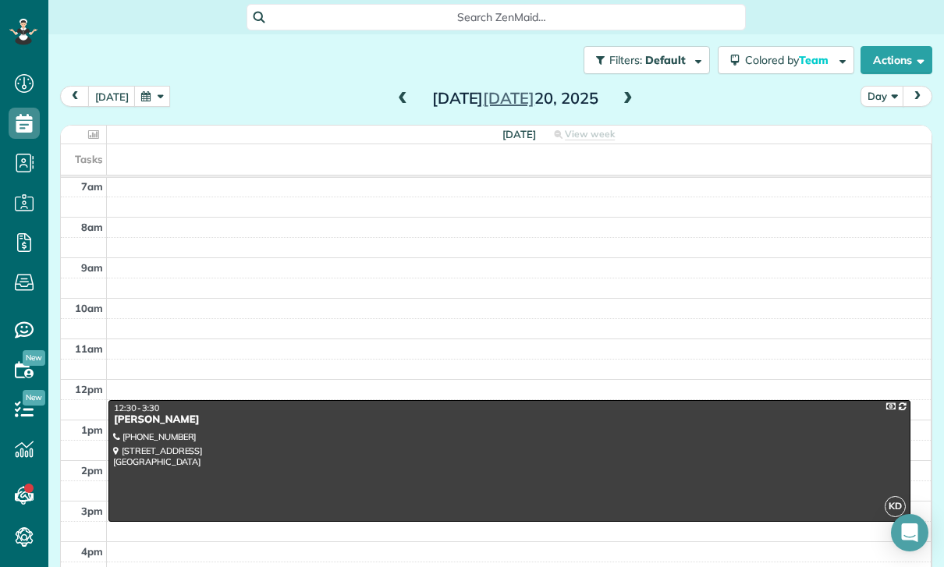
click at [394, 101] on span at bounding box center [402, 99] width 17 height 14
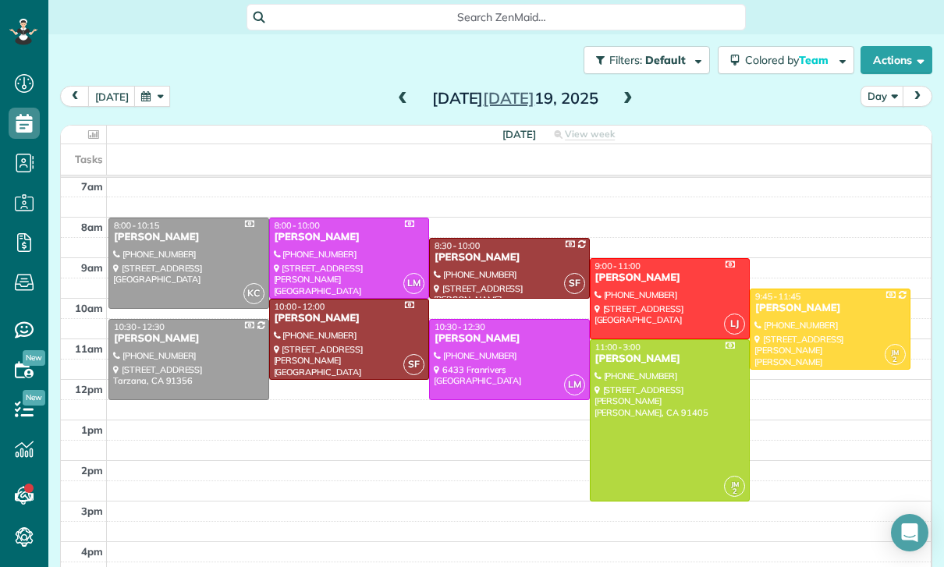
click at [397, 108] on span at bounding box center [402, 98] width 17 height 23
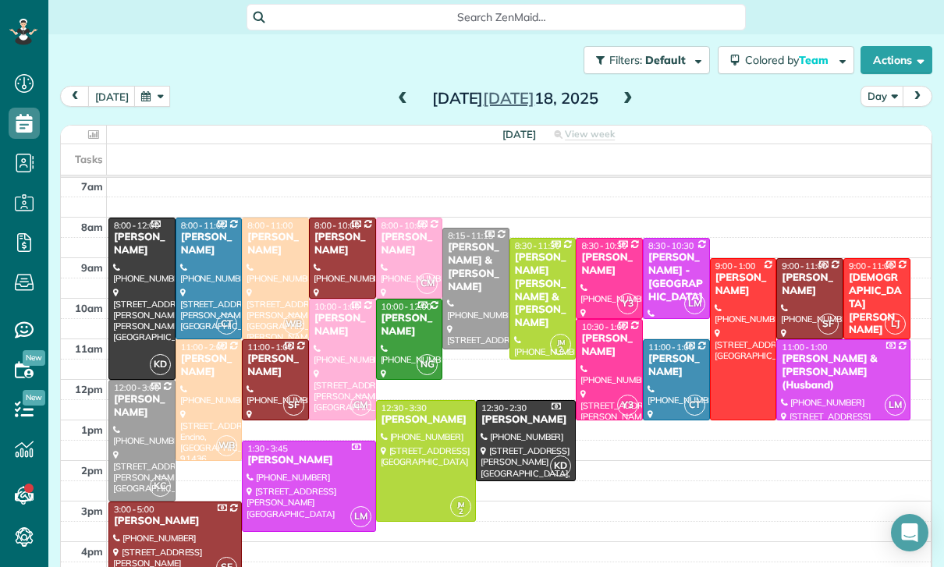
click at [374, 82] on div "Filters: Default | 1 appointment hidden Colored by Team Color by Cleaner Color …" at bounding box center [496, 59] width 896 height 51
click at [407, 98] on span at bounding box center [402, 99] width 17 height 14
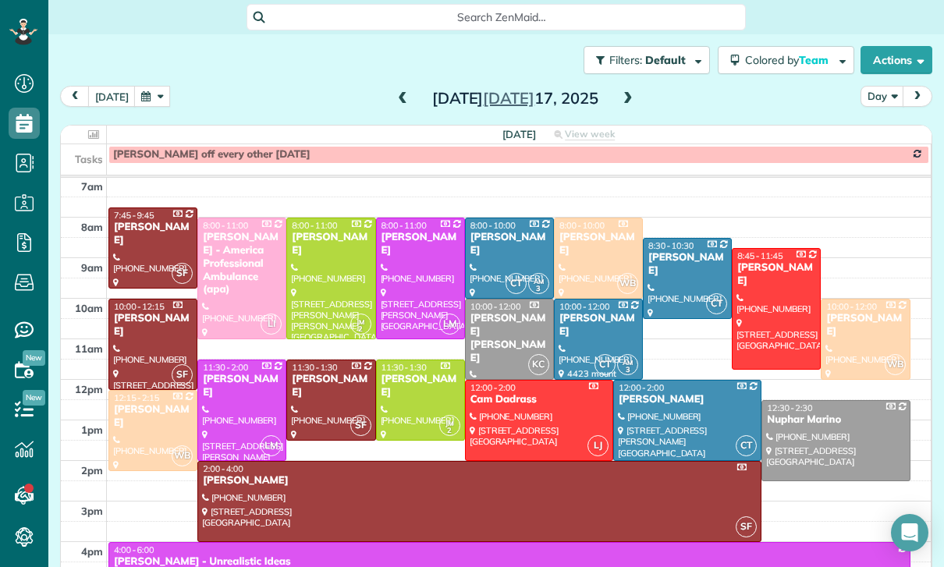
click at [394, 101] on span at bounding box center [402, 99] width 17 height 14
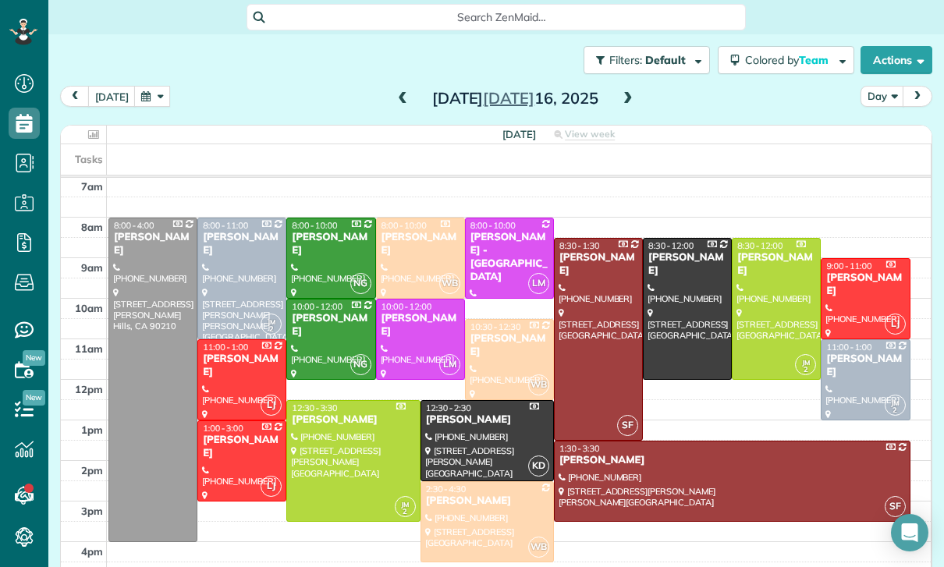
click at [407, 95] on span at bounding box center [402, 99] width 17 height 14
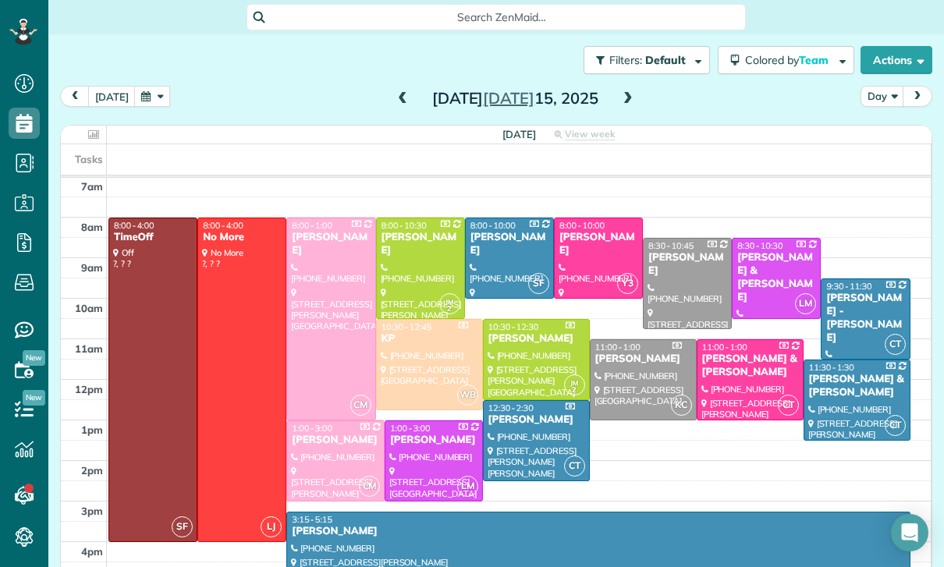
click at [165, 102] on button "button" at bounding box center [152, 96] width 36 height 21
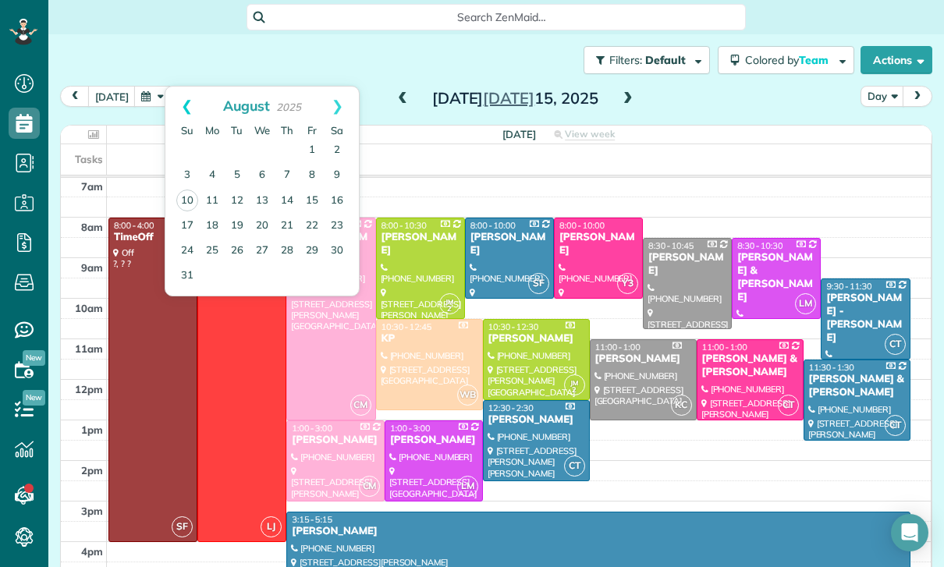
click at [194, 106] on link "Prev" at bounding box center [186, 106] width 43 height 39
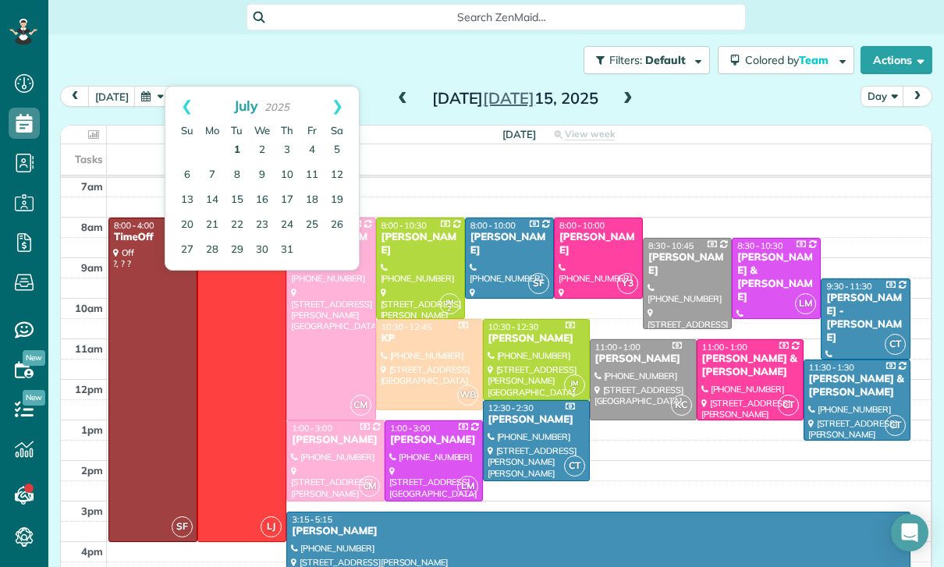
click at [237, 147] on link "1" at bounding box center [237, 150] width 25 height 25
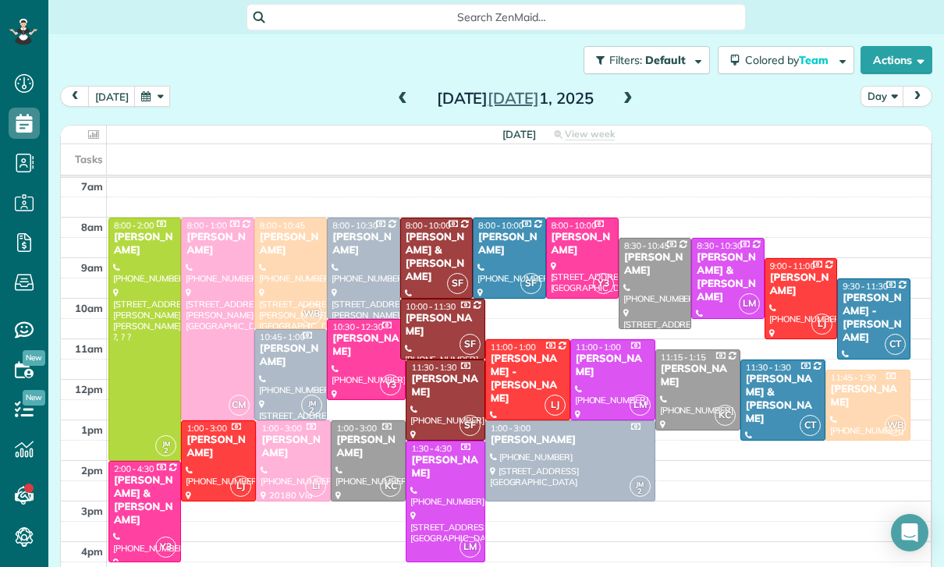
click at [398, 90] on span at bounding box center [402, 98] width 17 height 23
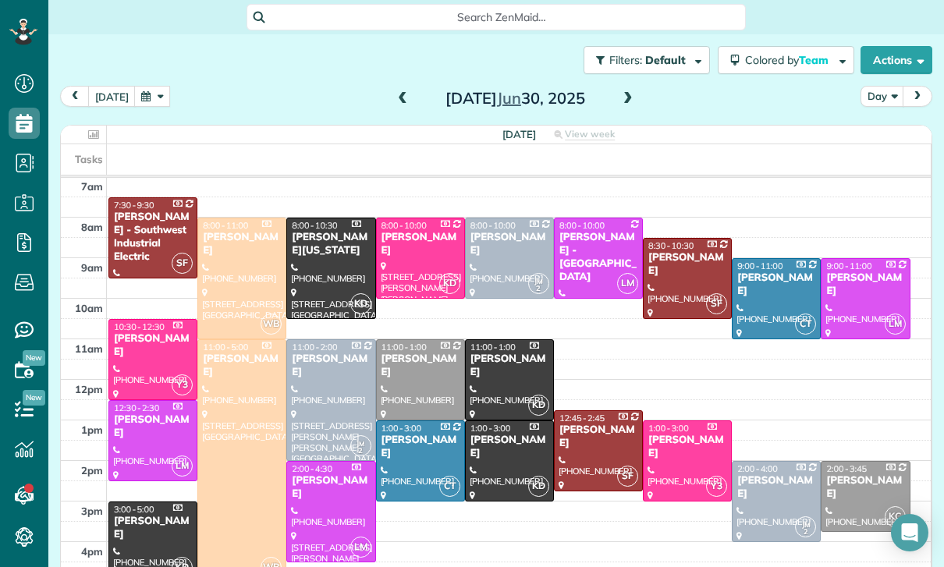
scroll to position [112, 0]
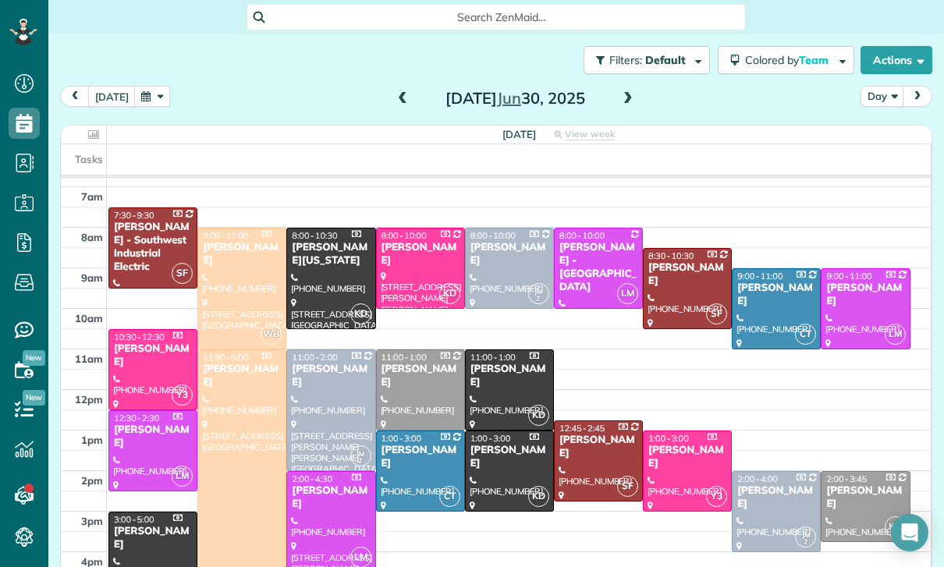
click at [394, 99] on span at bounding box center [402, 99] width 17 height 14
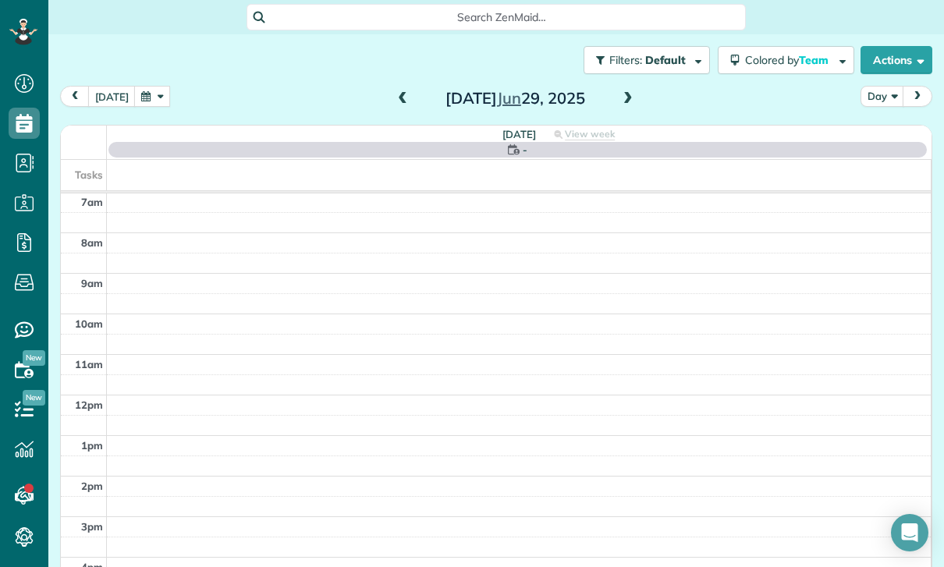
scroll to position [122, 0]
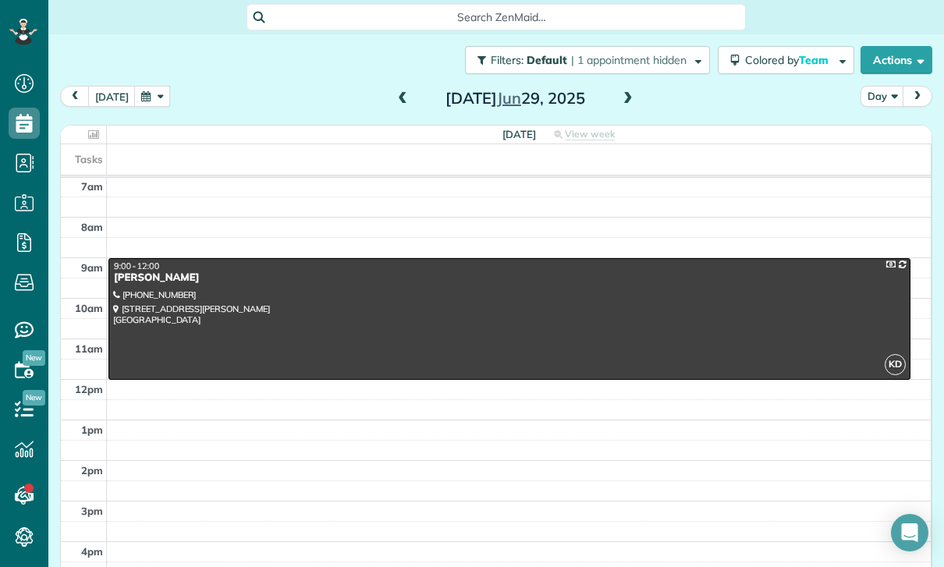
click at [395, 102] on span at bounding box center [402, 99] width 17 height 14
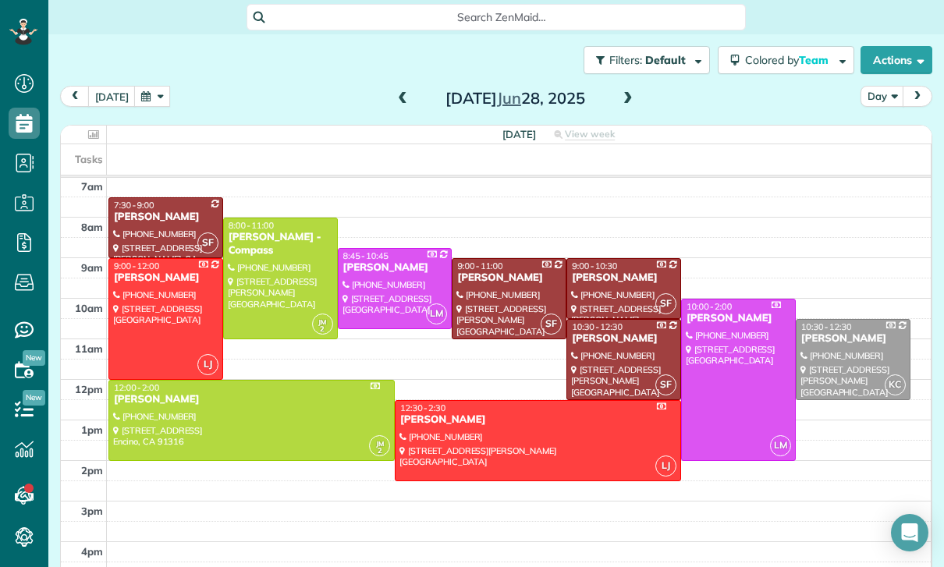
click at [400, 87] on span at bounding box center [402, 98] width 17 height 23
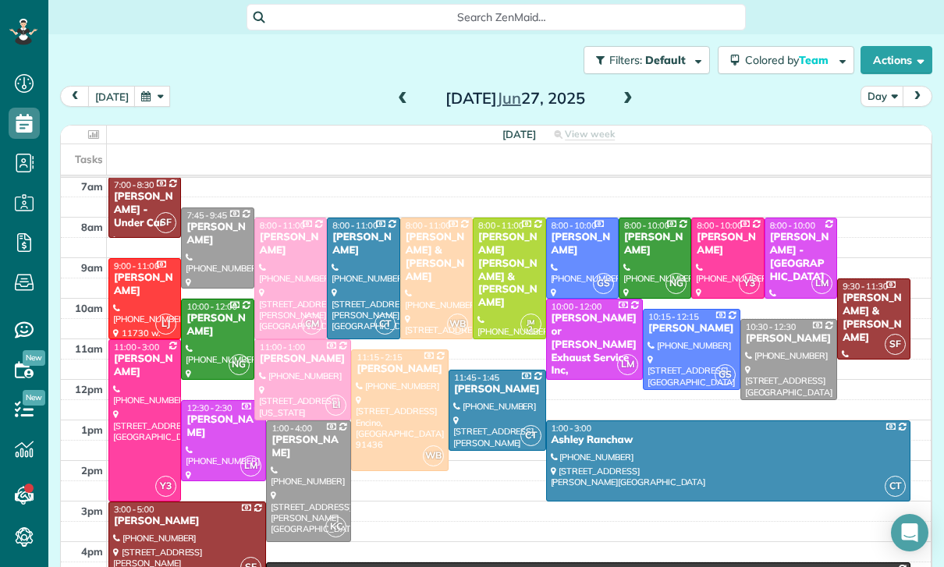
click at [404, 91] on span at bounding box center [402, 98] width 17 height 23
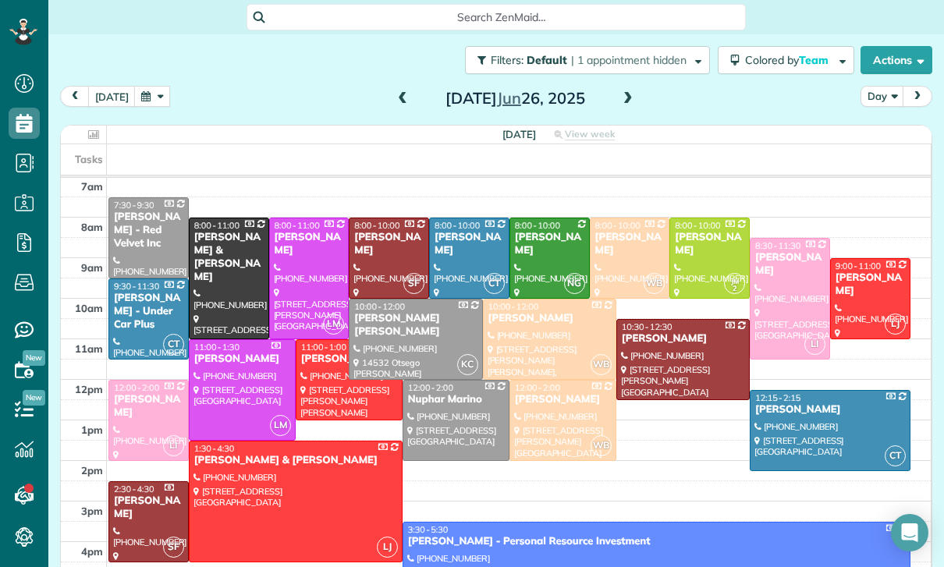
click at [396, 103] on span at bounding box center [402, 99] width 17 height 14
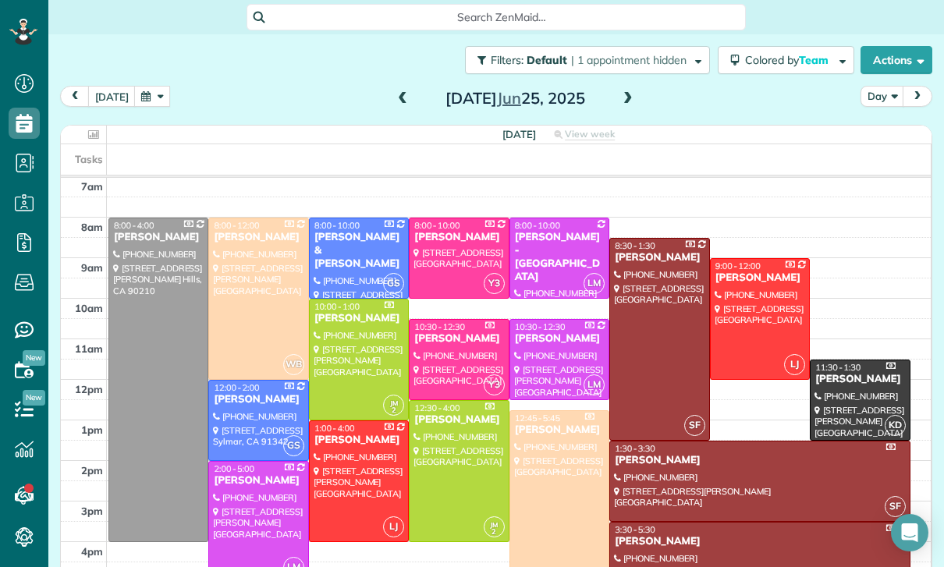
click at [407, 101] on span at bounding box center [402, 99] width 17 height 14
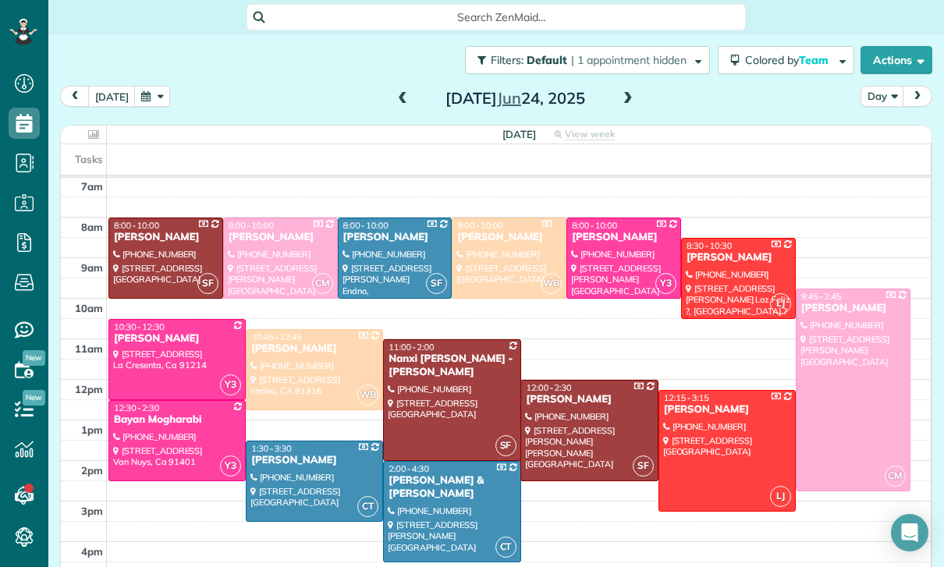
click at [401, 99] on span at bounding box center [402, 99] width 17 height 14
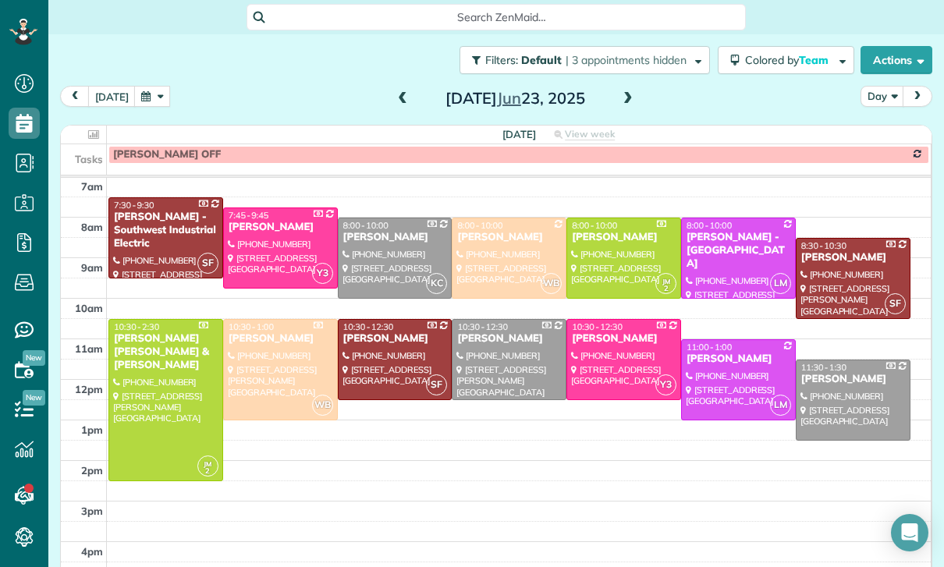
click at [398, 93] on span at bounding box center [402, 99] width 17 height 14
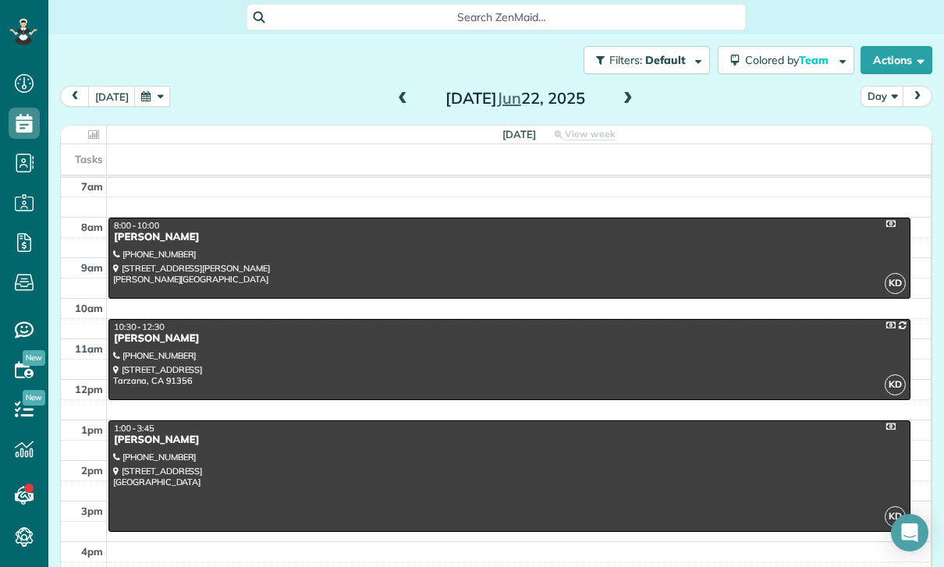
click at [400, 94] on span at bounding box center [402, 99] width 17 height 14
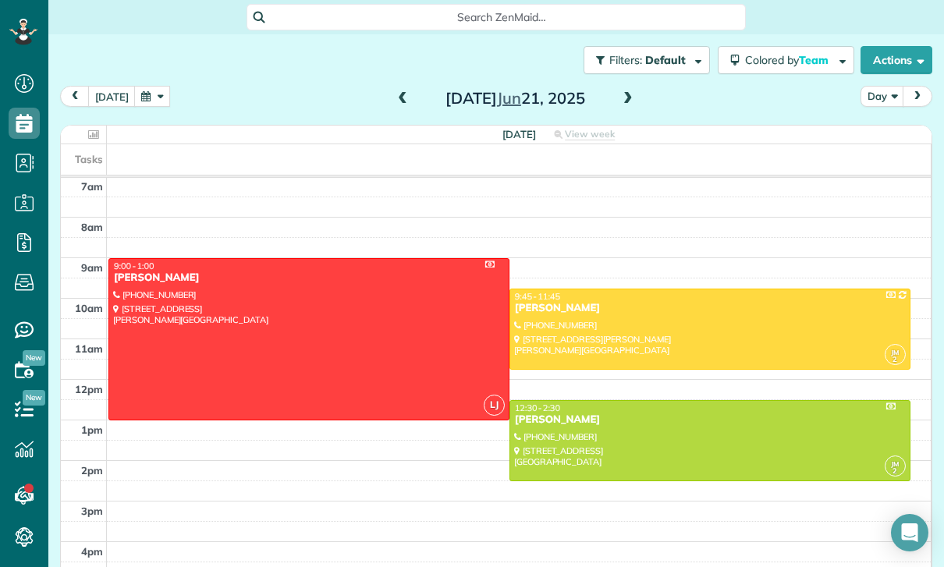
click at [394, 105] on span at bounding box center [402, 99] width 17 height 14
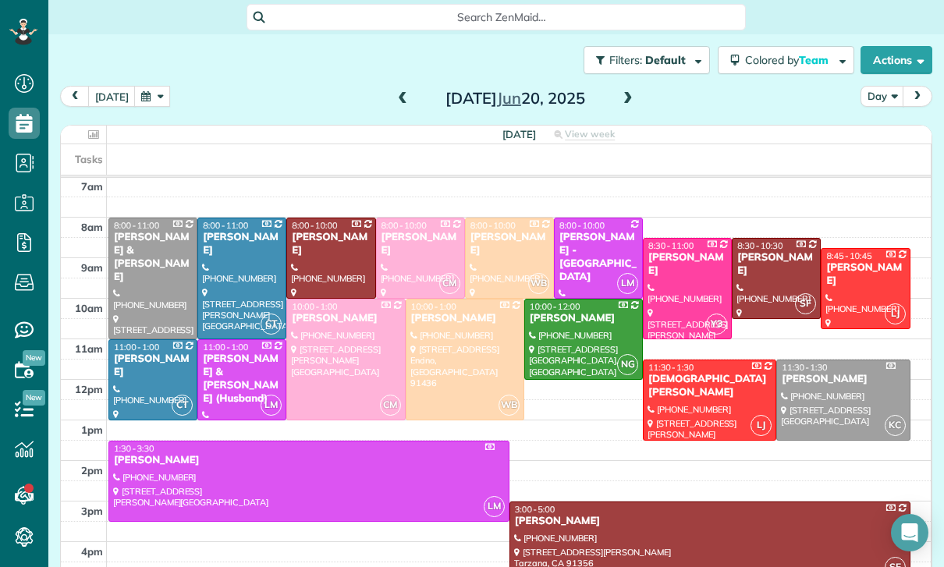
click at [401, 94] on span at bounding box center [402, 99] width 17 height 14
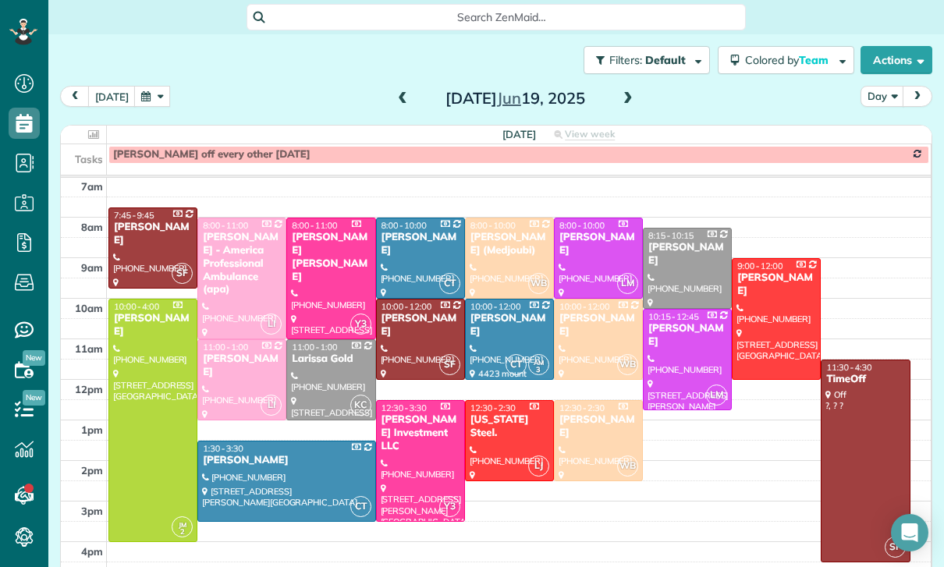
click at [402, 97] on span at bounding box center [402, 99] width 17 height 14
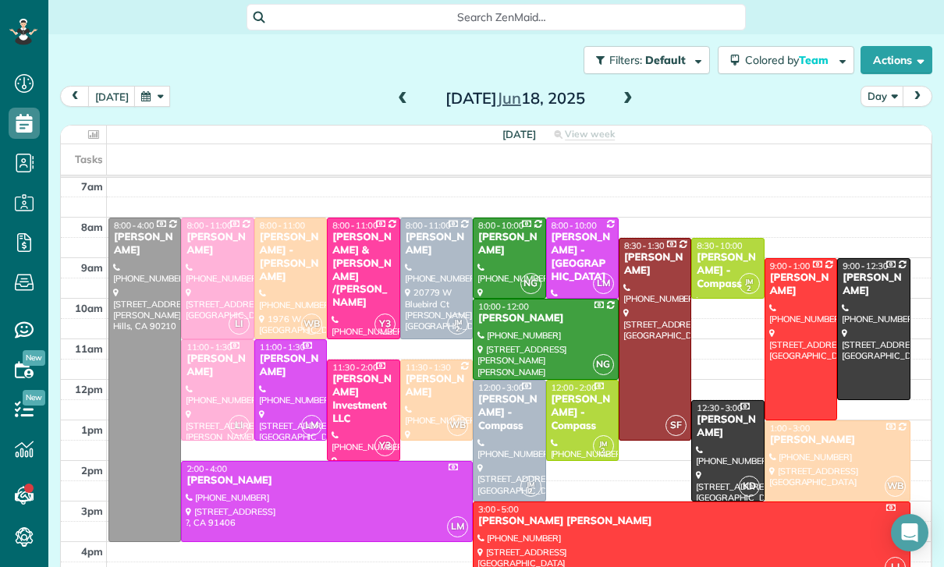
click at [398, 97] on span at bounding box center [402, 99] width 17 height 14
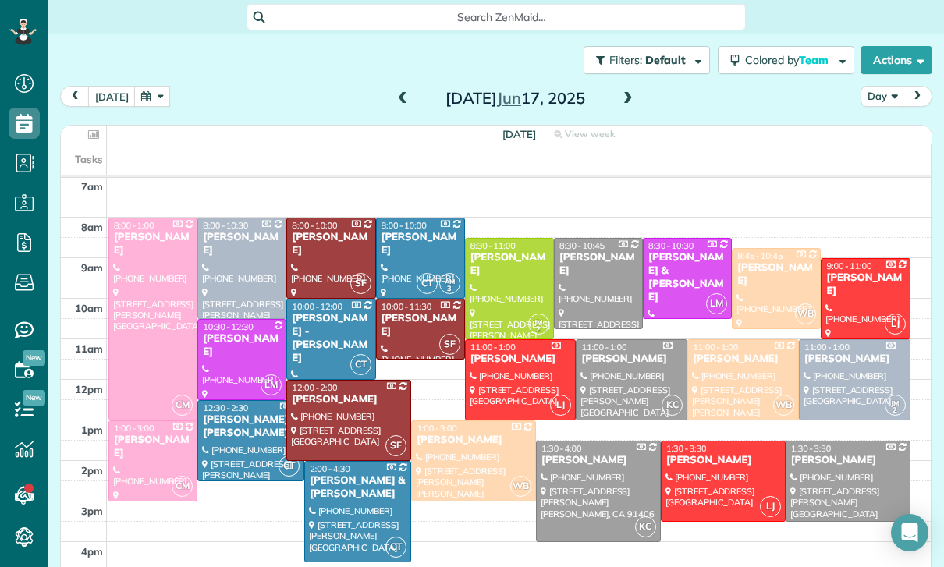
click at [394, 101] on span at bounding box center [402, 99] width 17 height 14
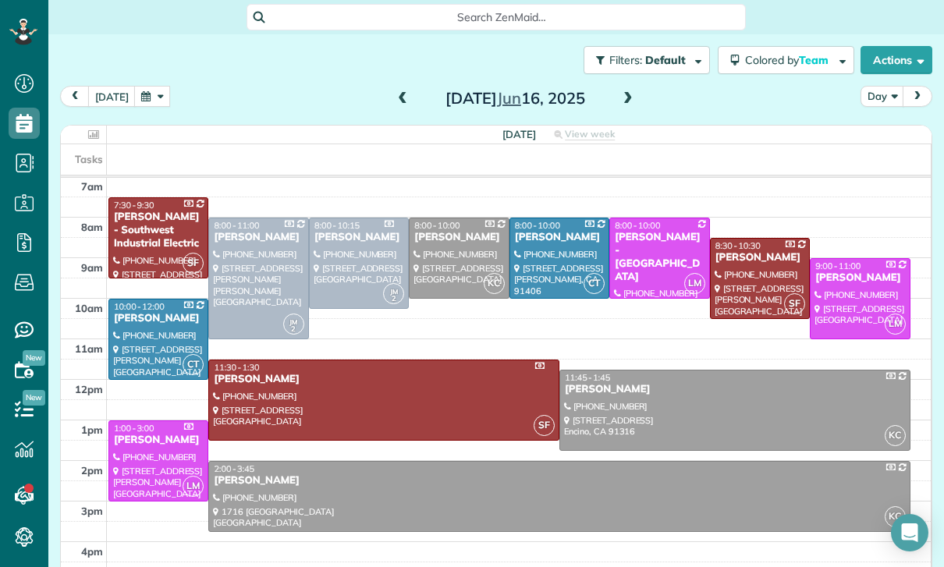
click at [404, 81] on div "Filters: Default | 3 appointments hidden Colored by Team Color by Cleaner Color…" at bounding box center [496, 59] width 896 height 51
click at [407, 99] on span at bounding box center [402, 99] width 17 height 14
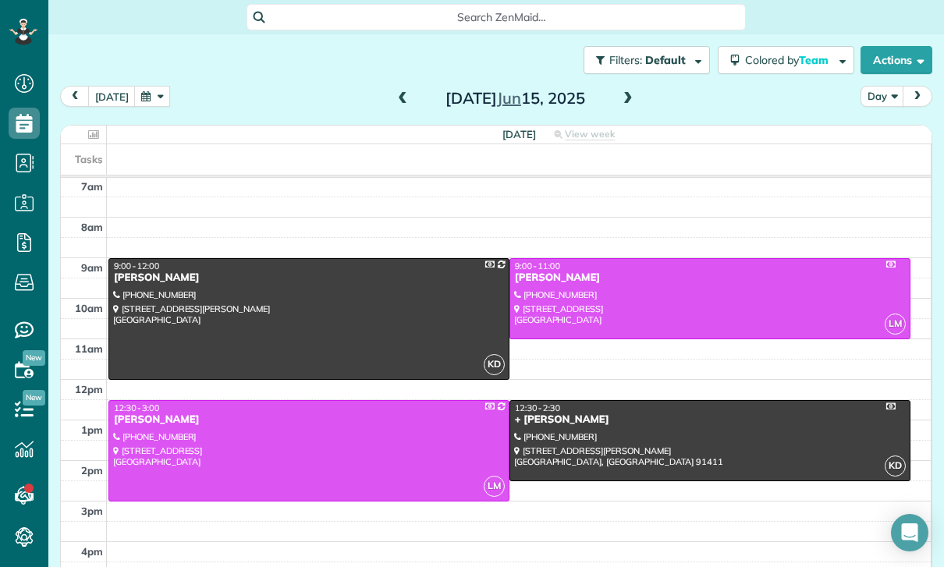
click at [394, 105] on span at bounding box center [402, 99] width 17 height 14
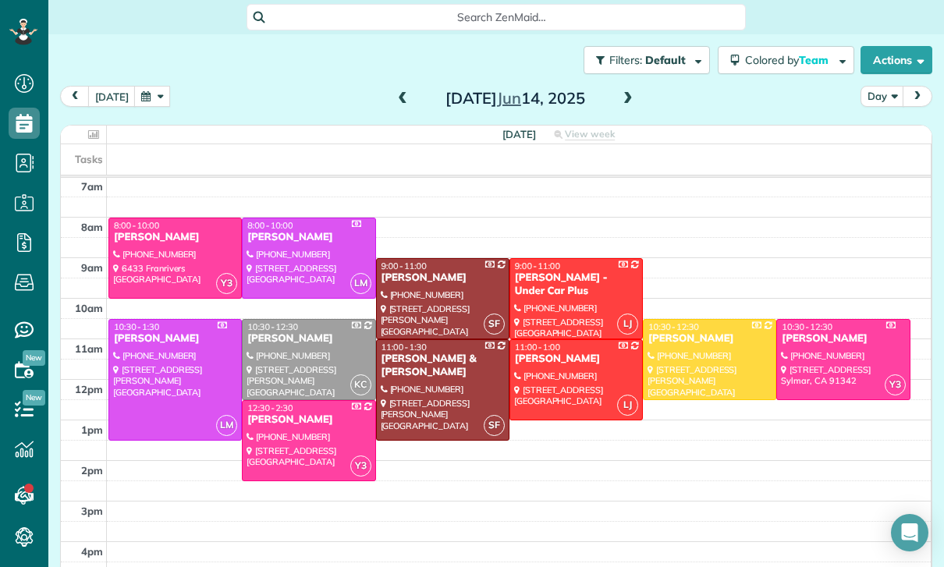
click at [396, 99] on span at bounding box center [402, 99] width 17 height 14
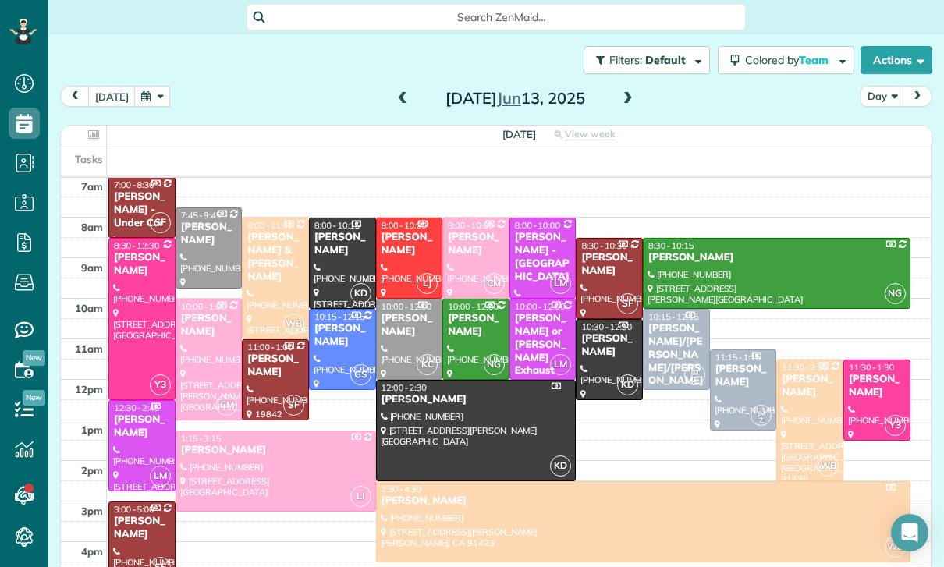
click at [151, 97] on button "button" at bounding box center [152, 96] width 36 height 21
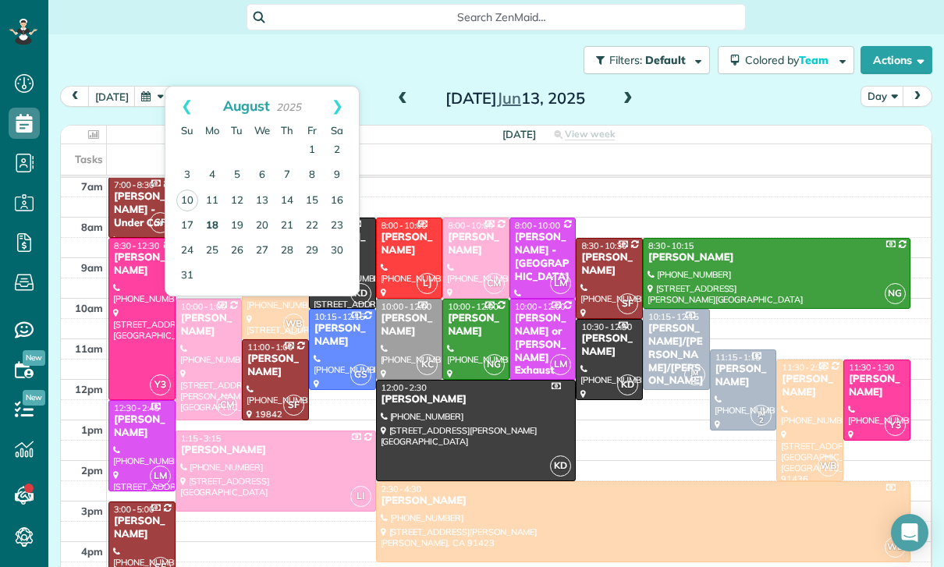
click at [210, 214] on link "18" at bounding box center [212, 226] width 25 height 25
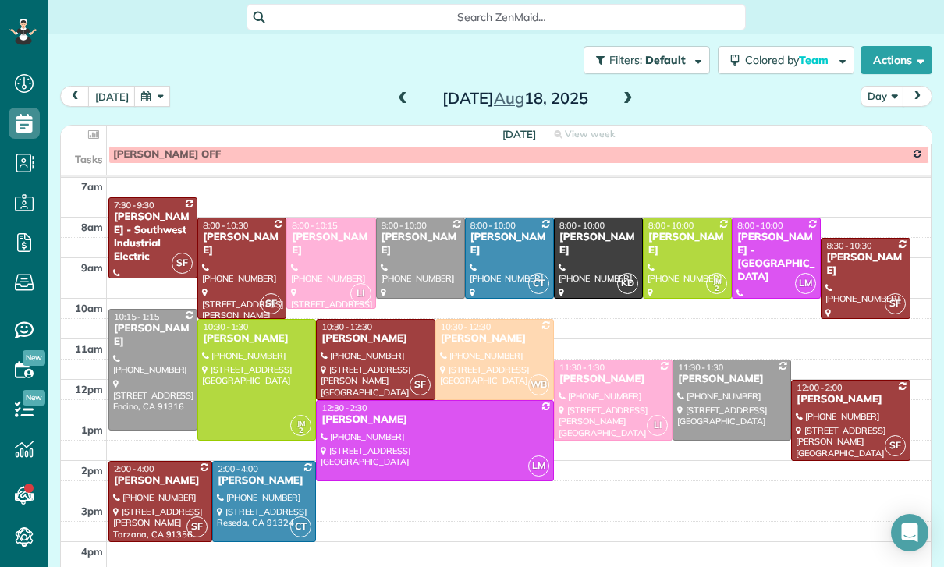
click at [144, 91] on button "button" at bounding box center [152, 96] width 36 height 21
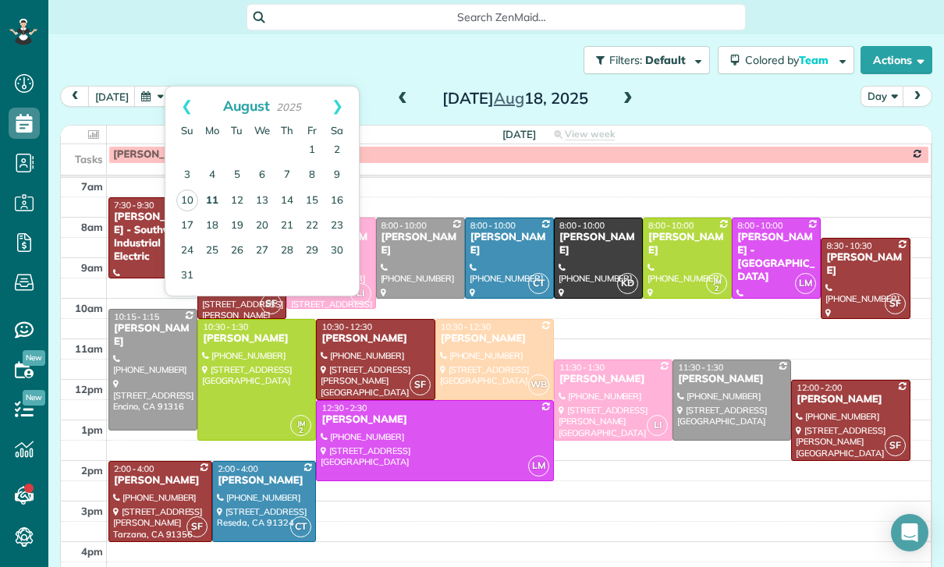
click at [211, 202] on link "11" at bounding box center [212, 201] width 25 height 25
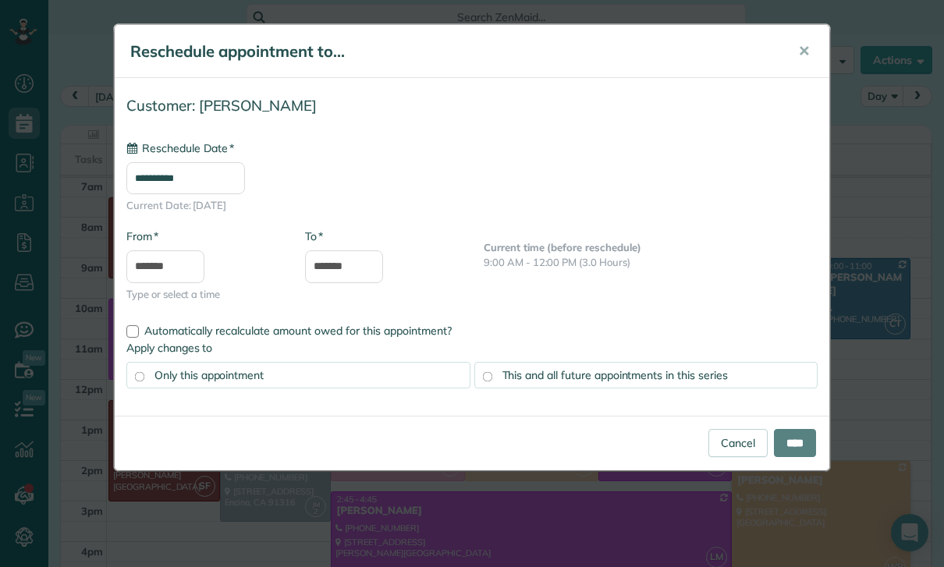
click at [207, 180] on input "**********" at bounding box center [185, 178] width 119 height 32
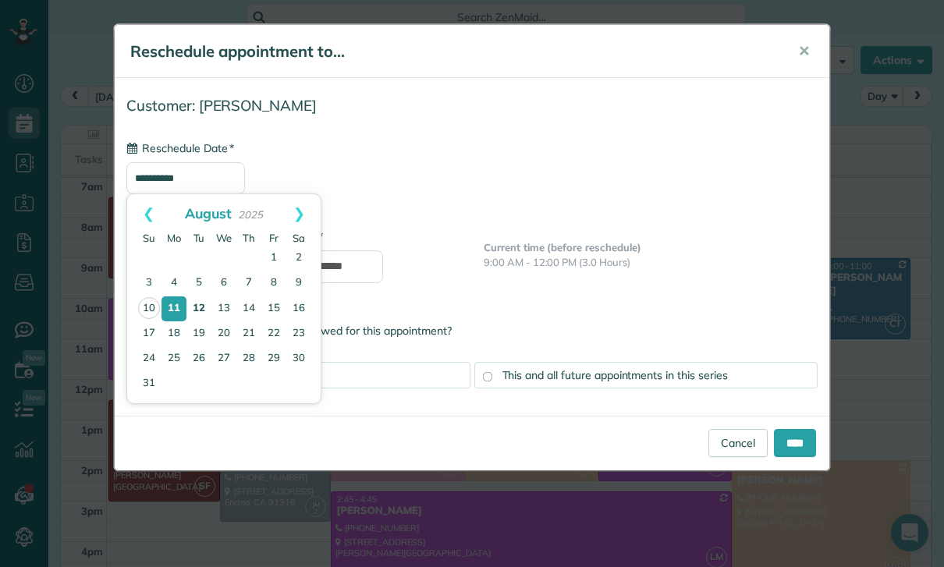
click at [203, 308] on link "12" at bounding box center [198, 308] width 25 height 25
type input "**********"
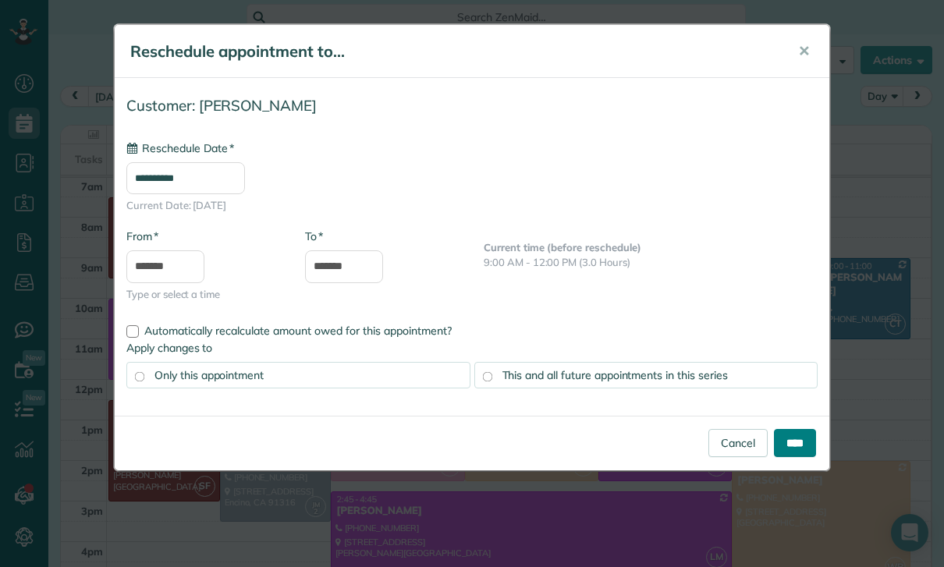
click at [783, 455] on input "****" at bounding box center [795, 443] width 42 height 28
